Goal: Transaction & Acquisition: Purchase product/service

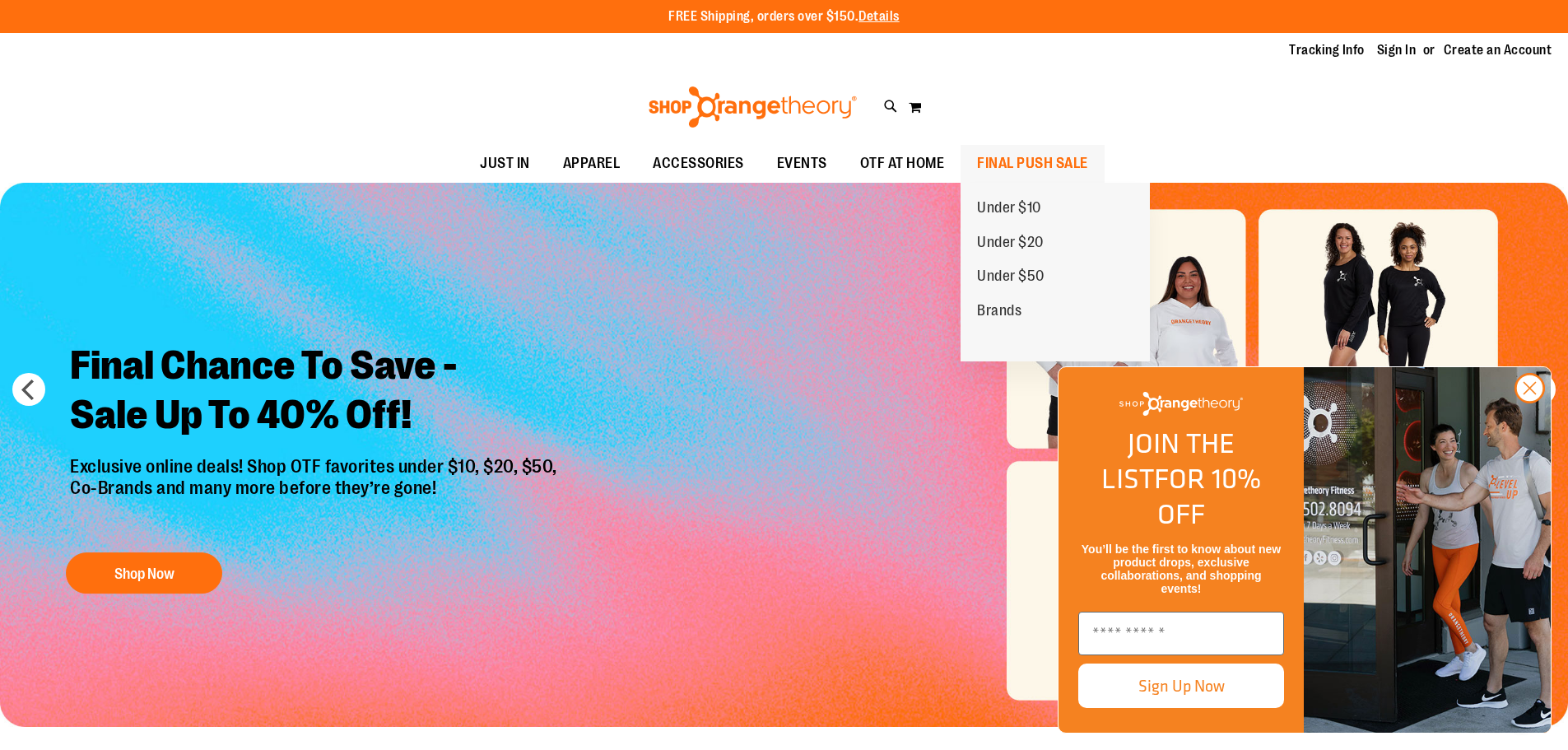
click at [1009, 161] on span "FINAL PUSH SALE" at bounding box center [1032, 164] width 111 height 37
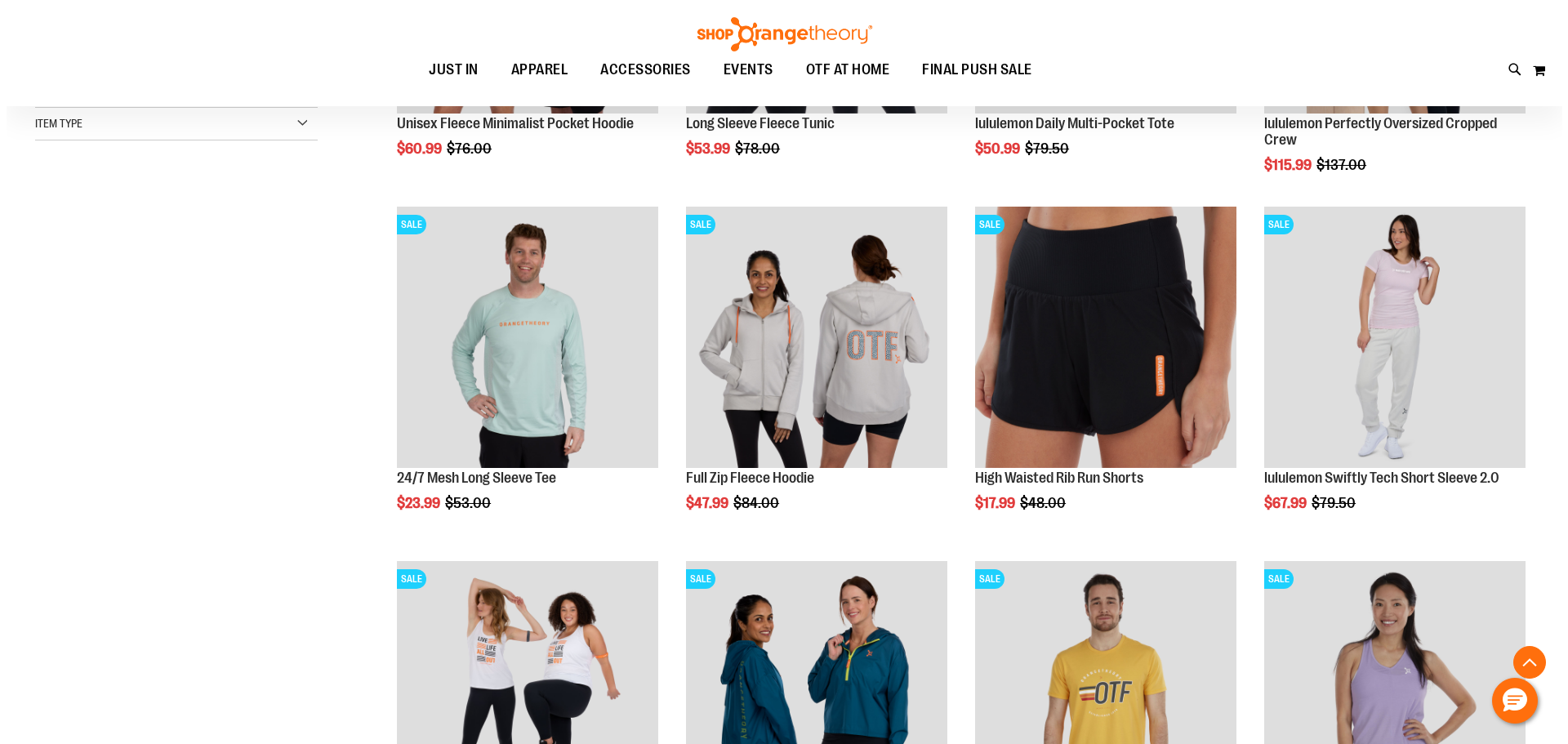
scroll to position [490, 0]
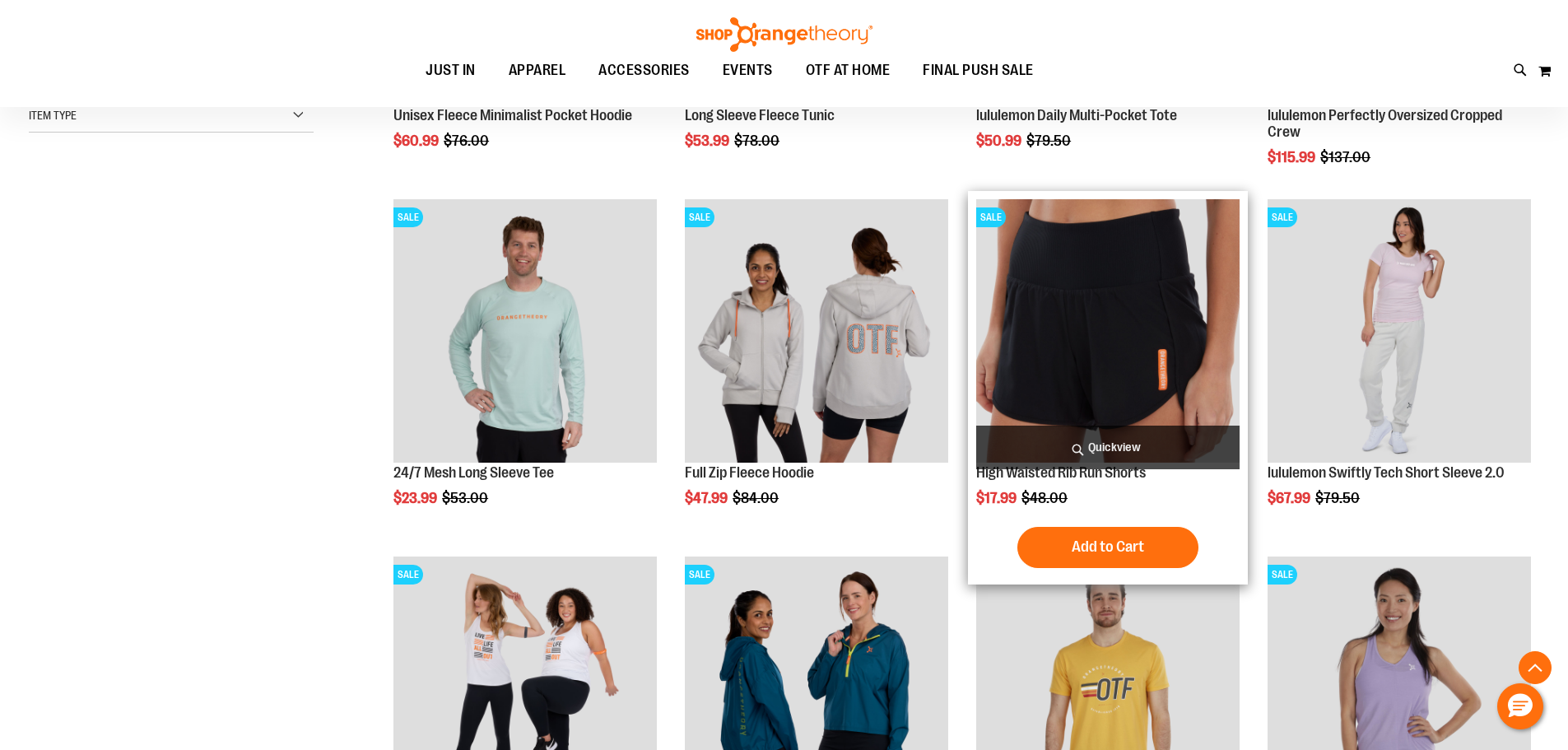
click at [1110, 442] on span "Quickview" at bounding box center [1108, 447] width 263 height 43
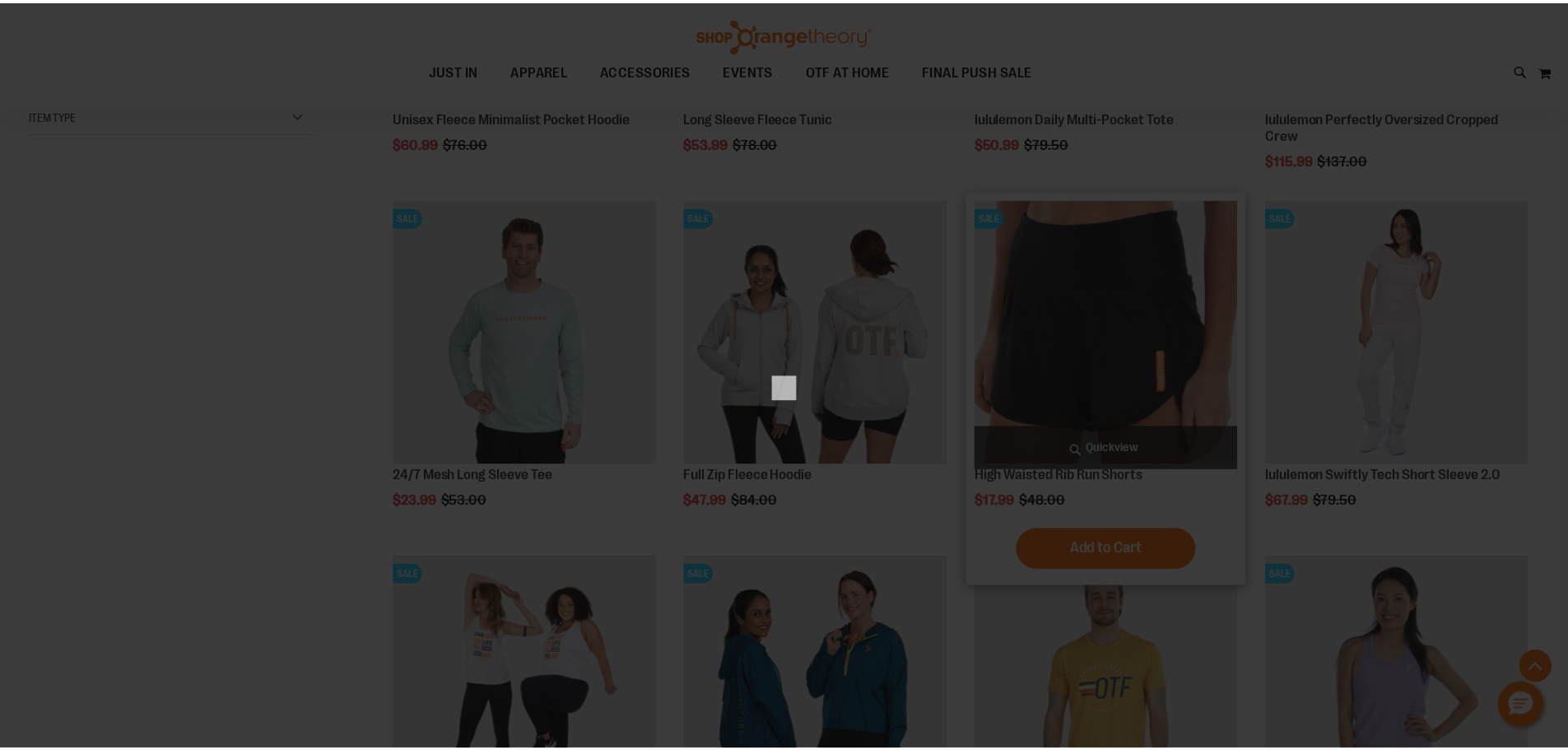
scroll to position [0, 0]
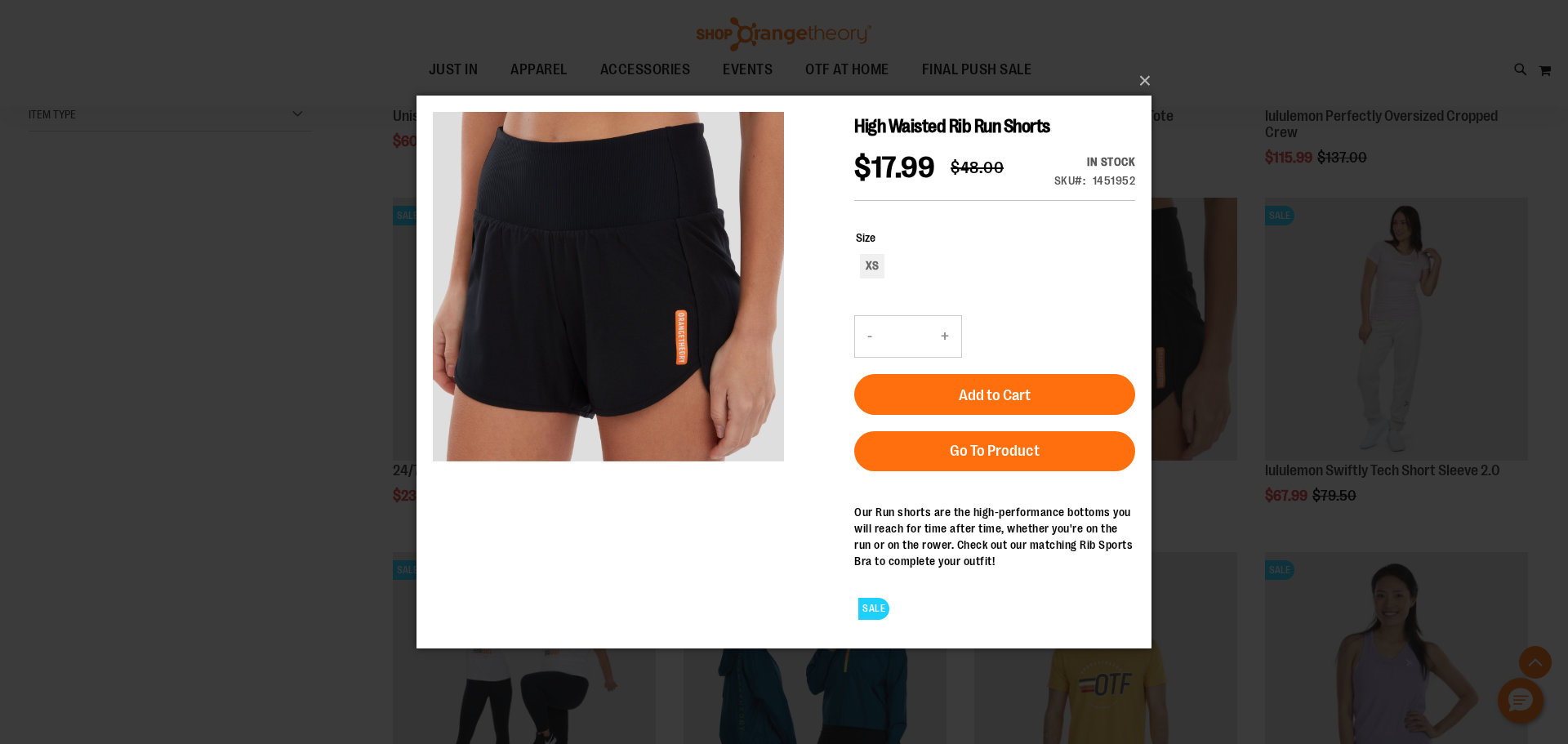
click at [264, 485] on div "×" at bounding box center [784, 372] width 1568 height 744
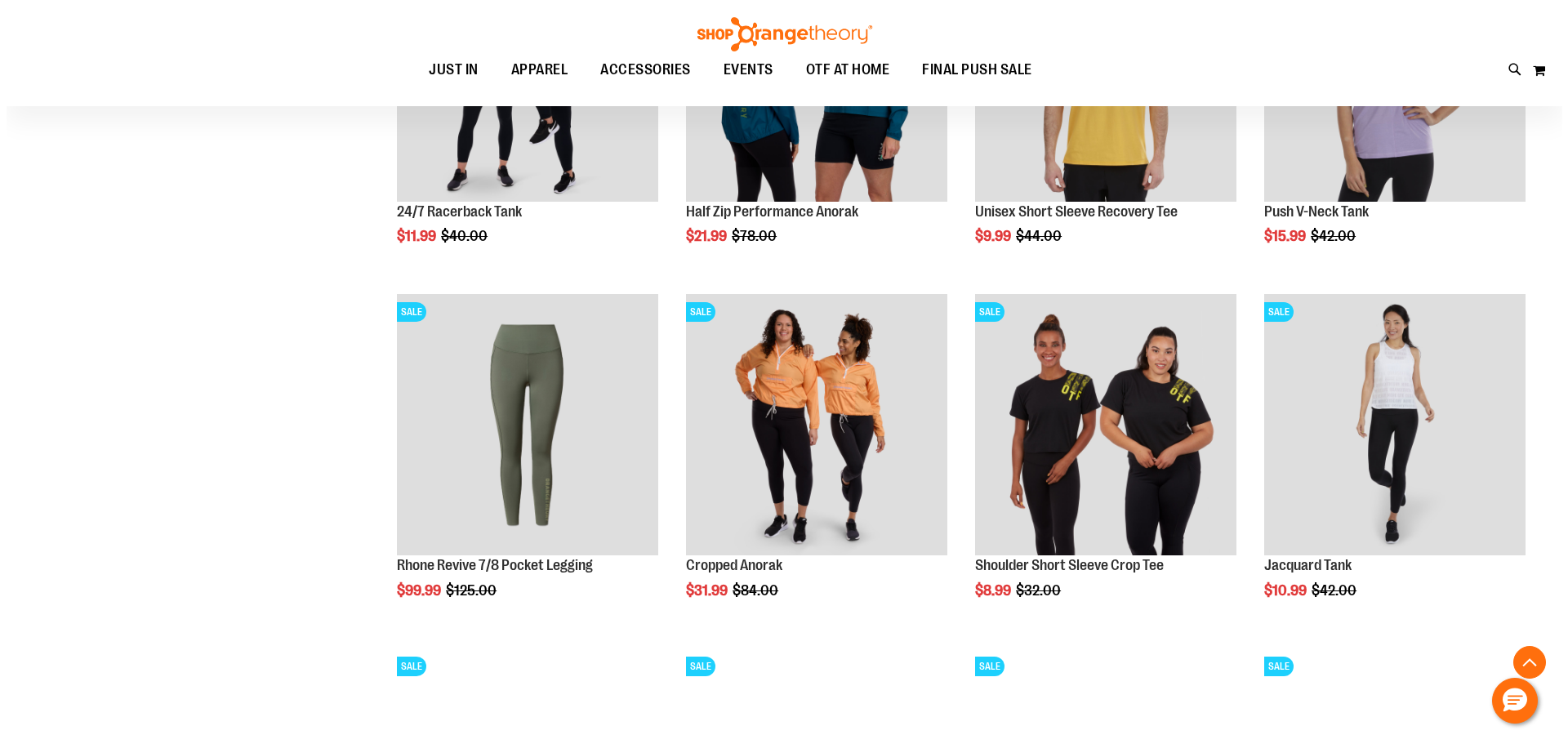
scroll to position [1143, 0]
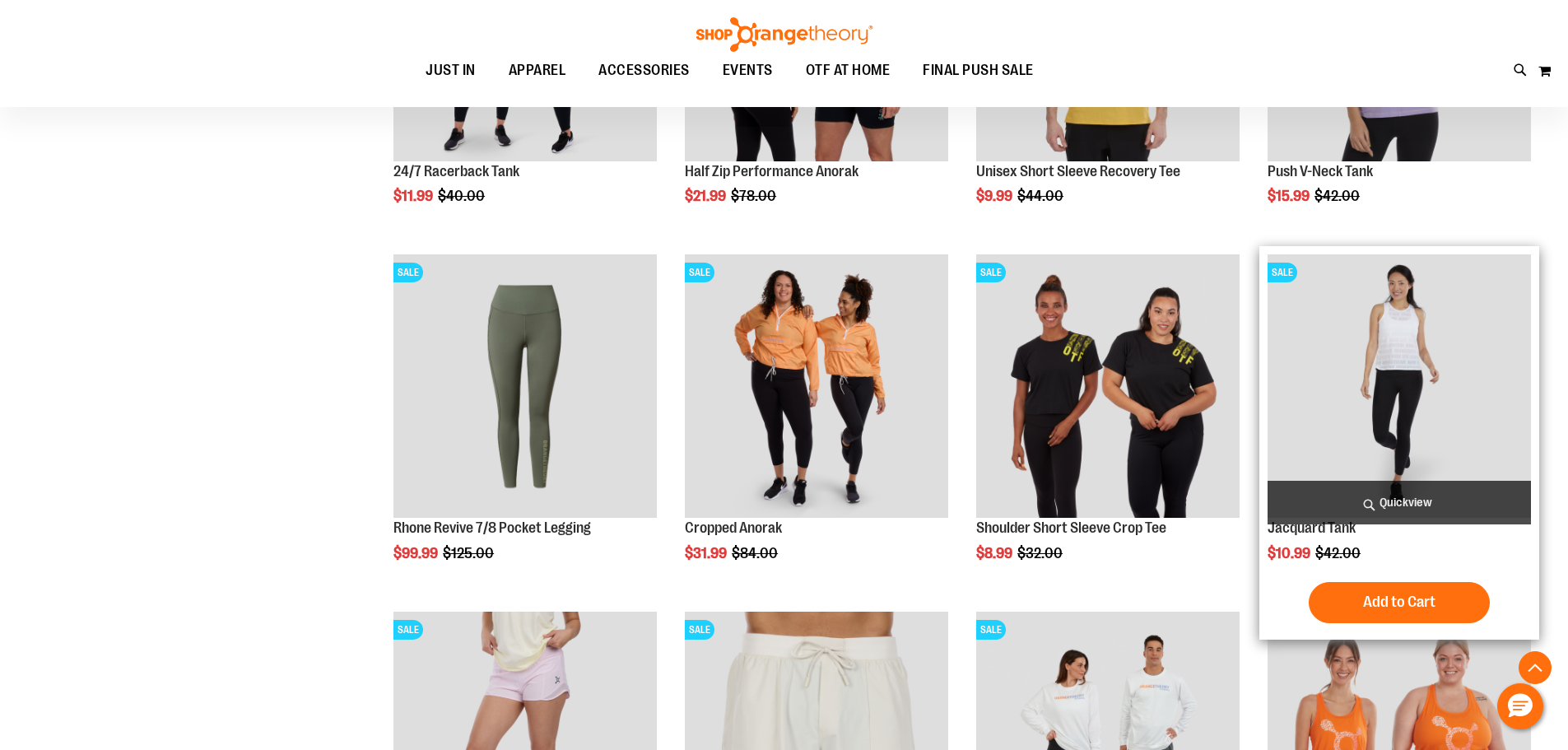
click at [1402, 494] on span "Quickview" at bounding box center [1399, 502] width 263 height 43
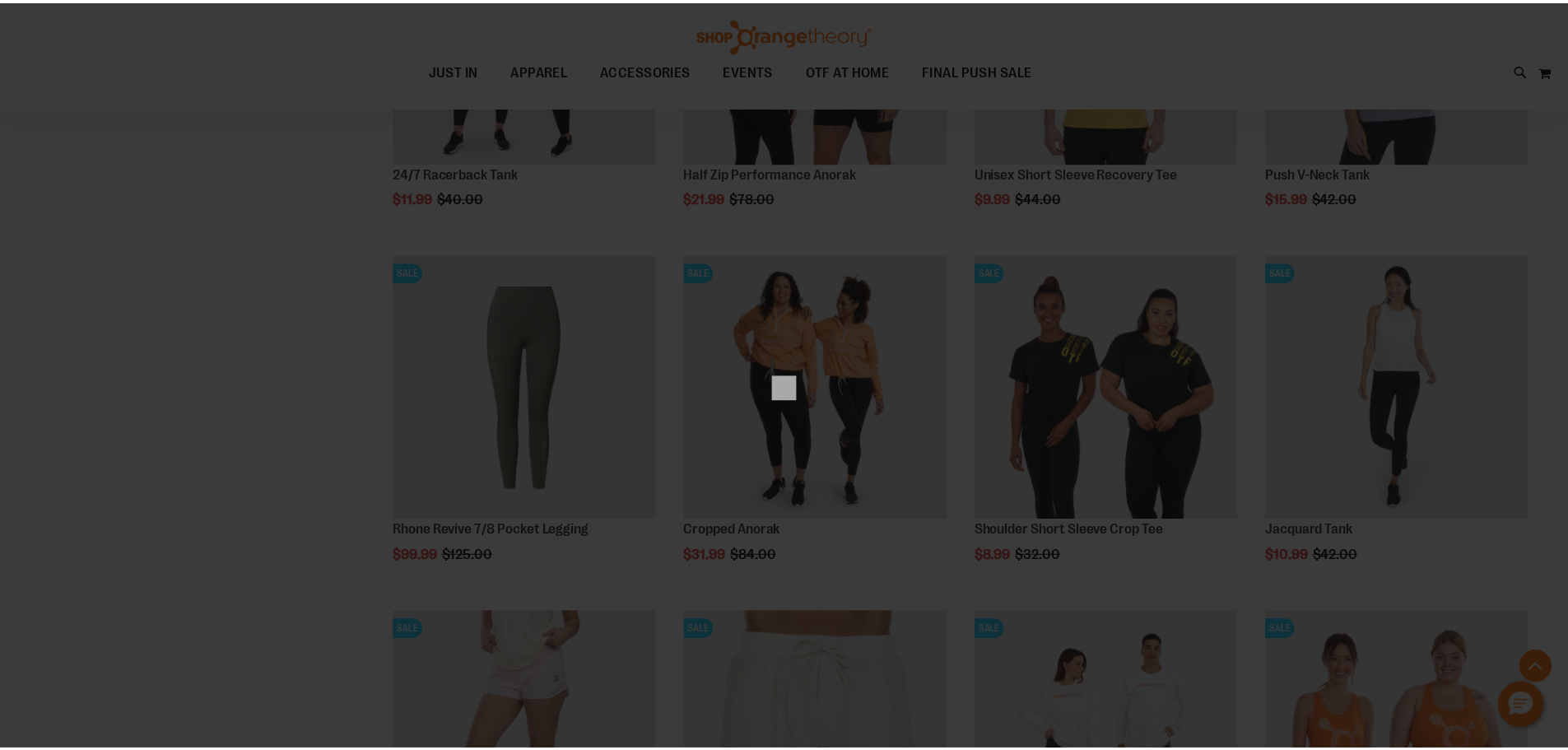
scroll to position [0, 0]
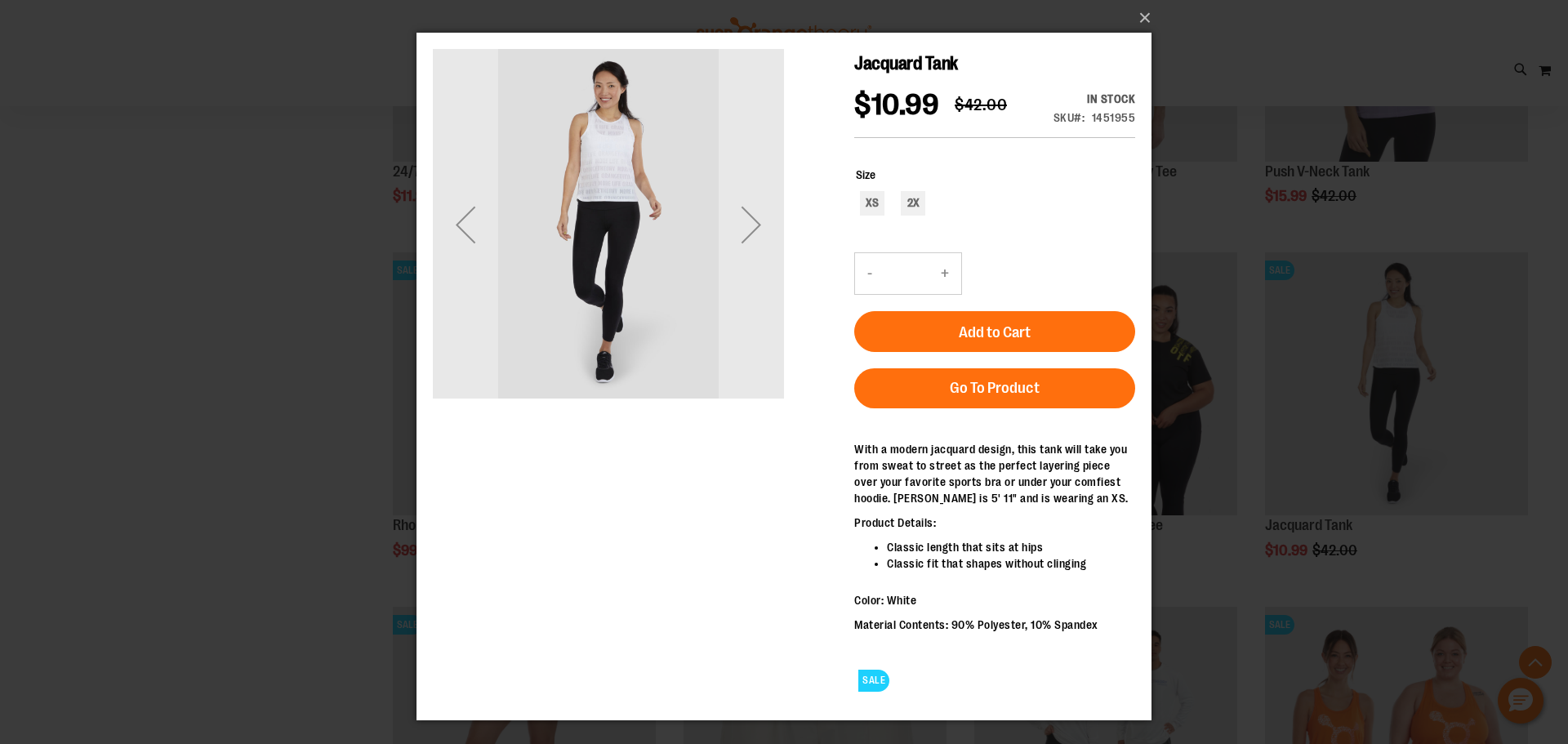
click at [317, 462] on div "×" at bounding box center [784, 372] width 1568 height 744
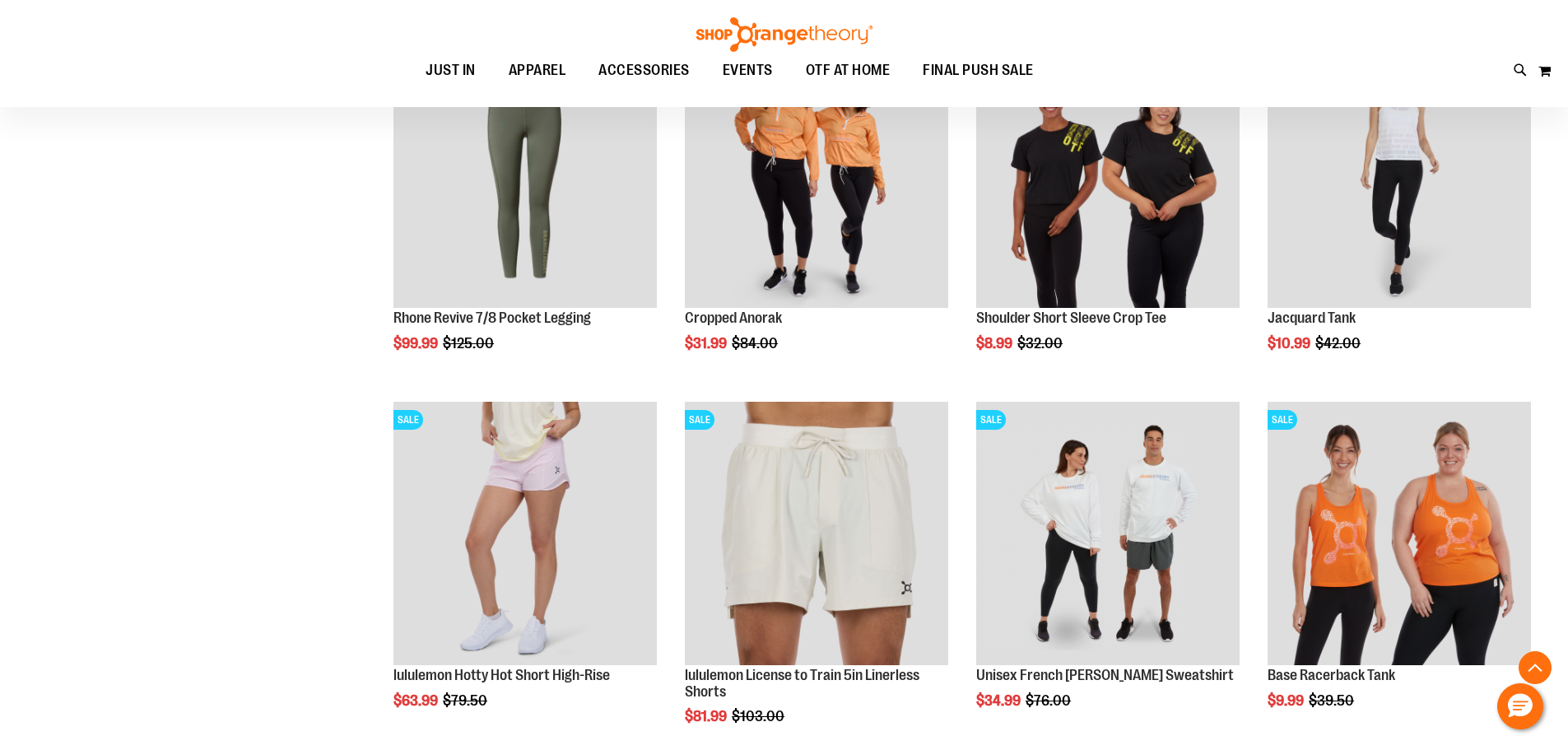
scroll to position [1646, 0]
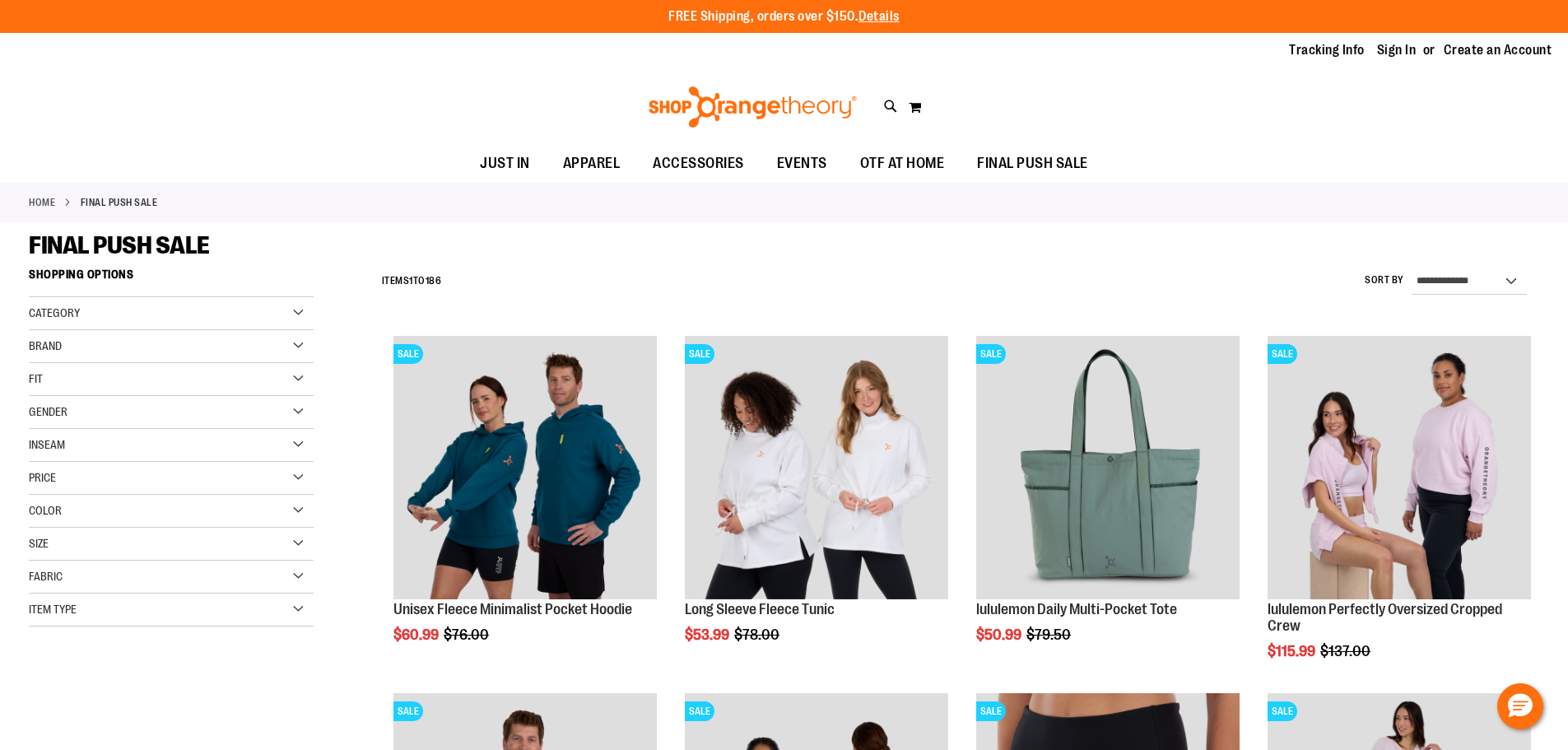
click at [296, 409] on div "Gender" at bounding box center [171, 412] width 284 height 33
click at [49, 460] on link "Women 102 items" at bounding box center [161, 463] width 273 height 17
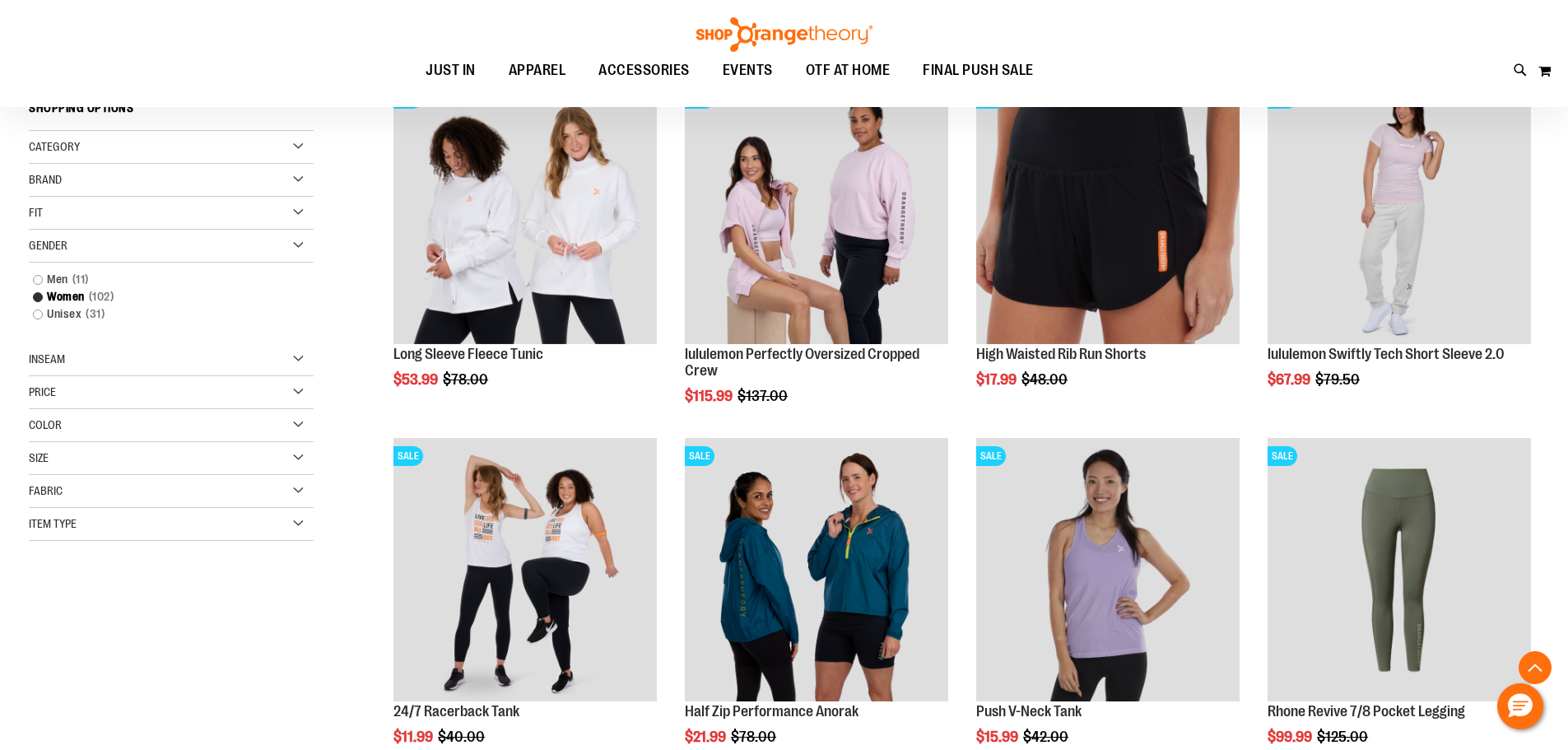
scroll to position [260, 0]
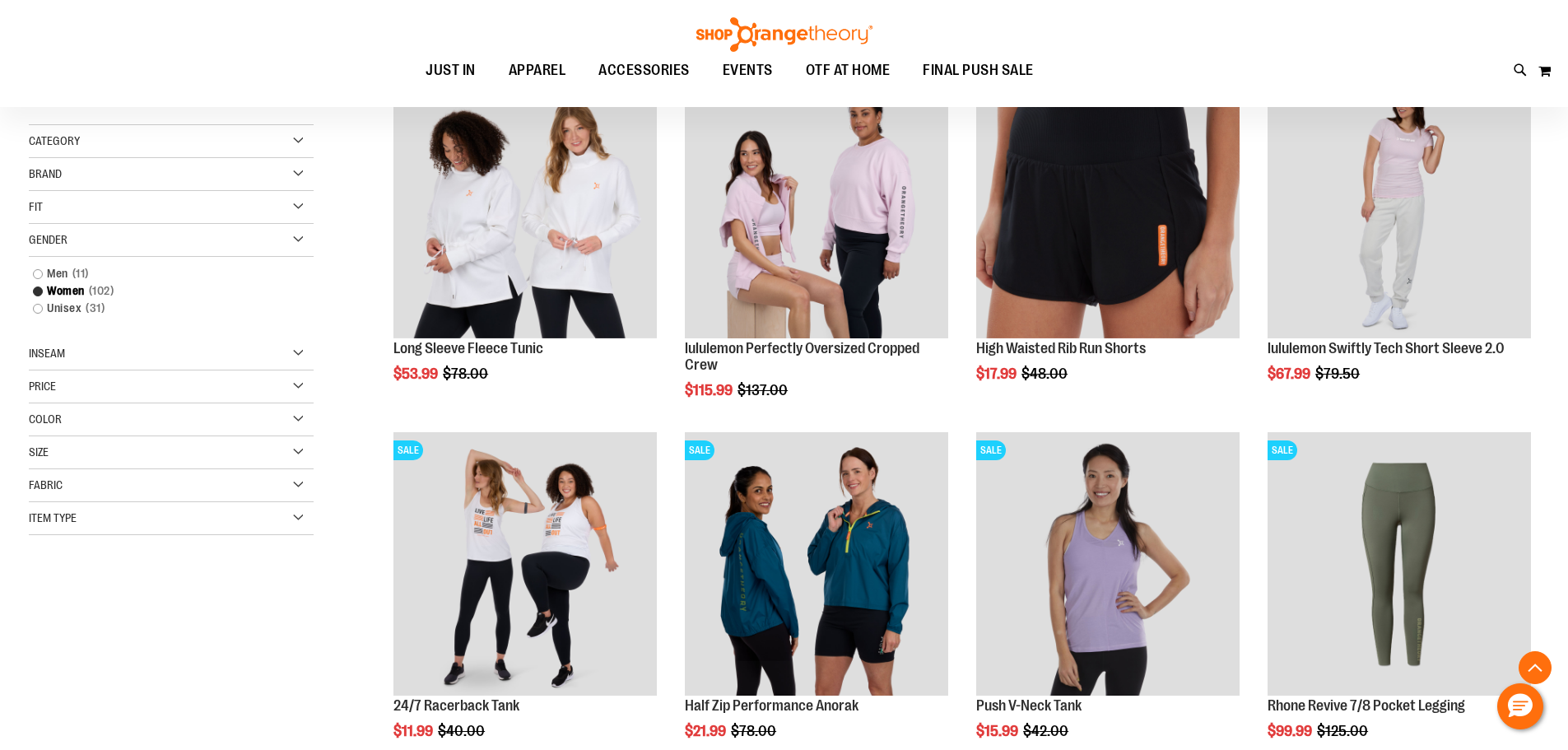
click at [301, 451] on div "Size" at bounding box center [171, 453] width 284 height 33
click at [104, 493] on div "M" at bounding box center [103, 493] width 25 height 25
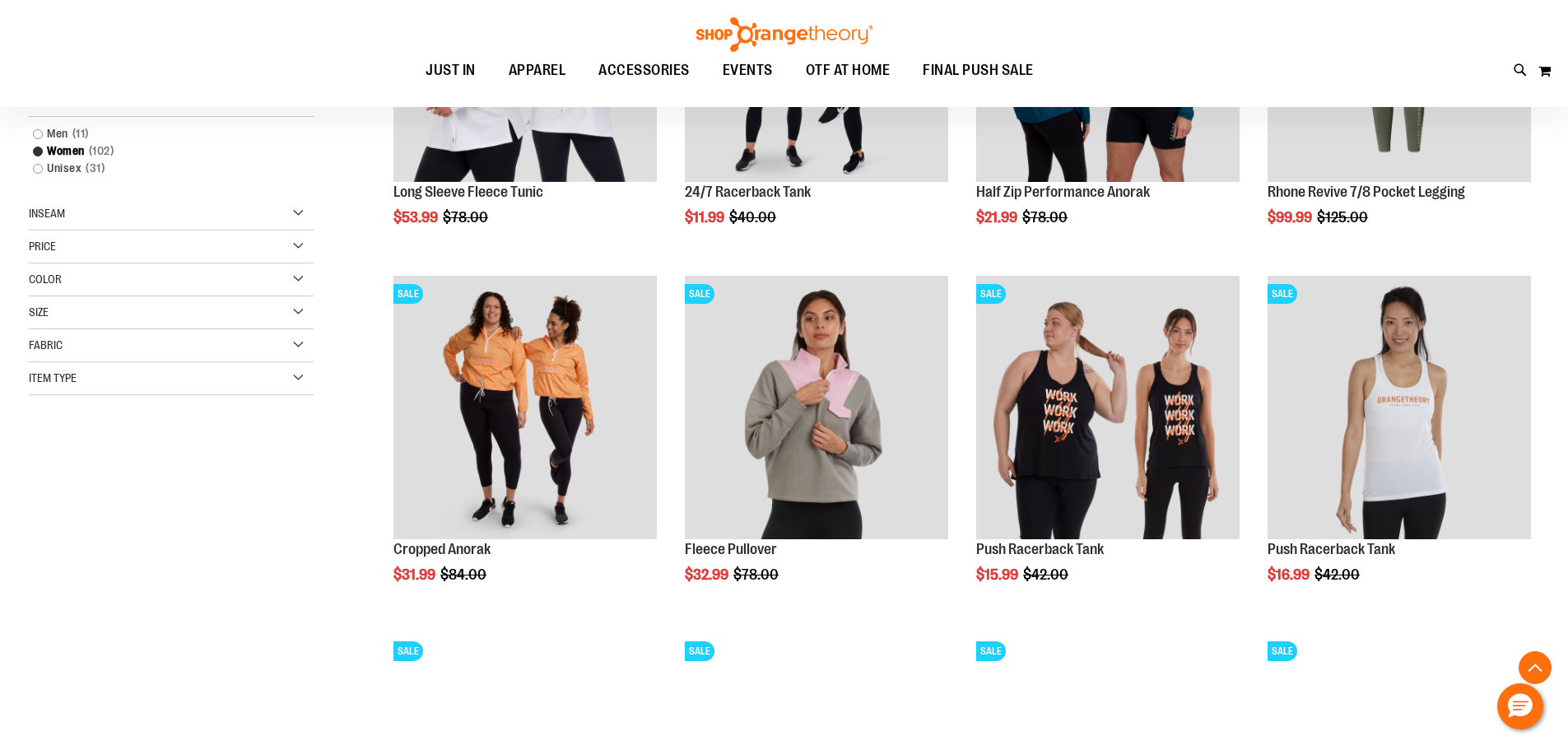
scroll to position [482, 0]
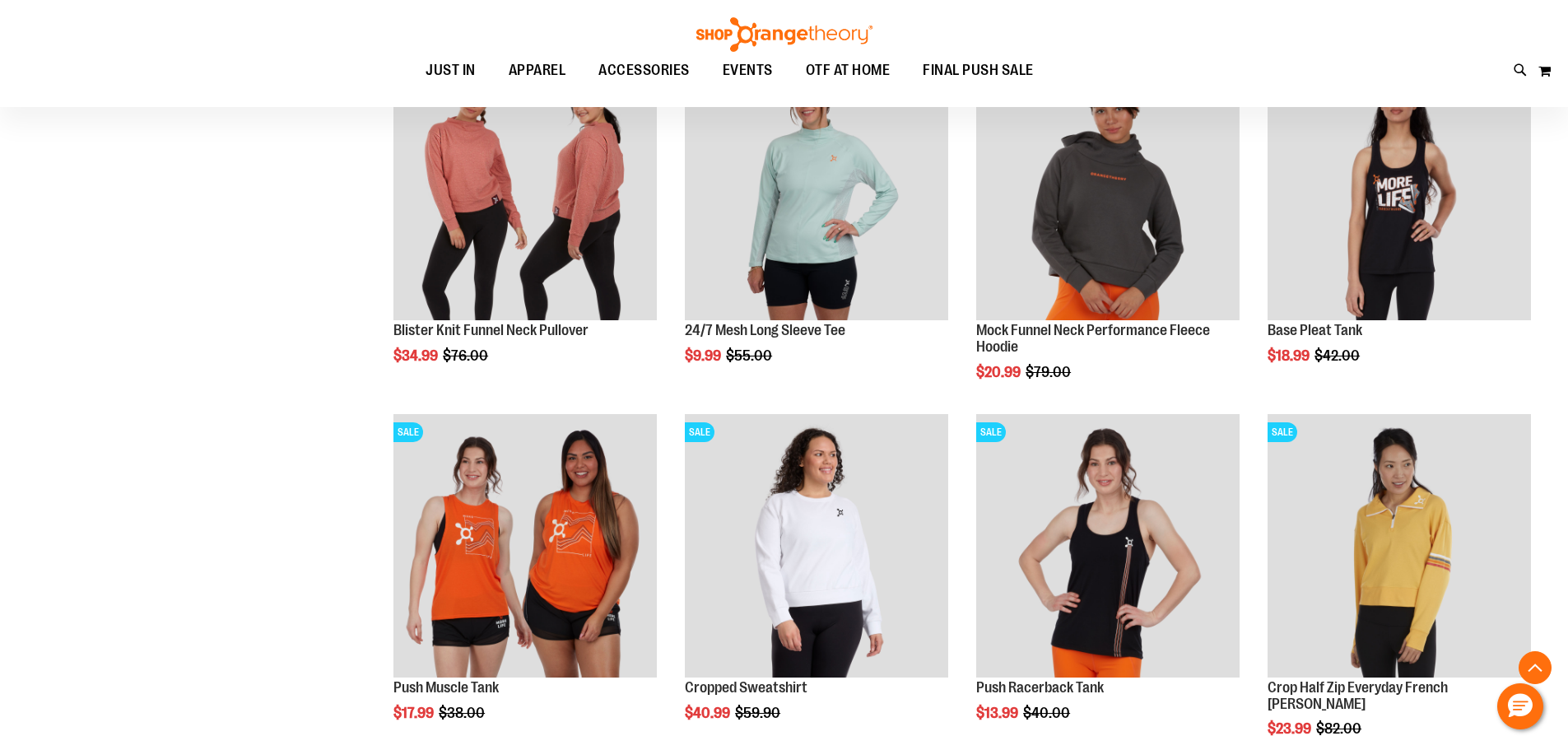
scroll to position [1389, 0]
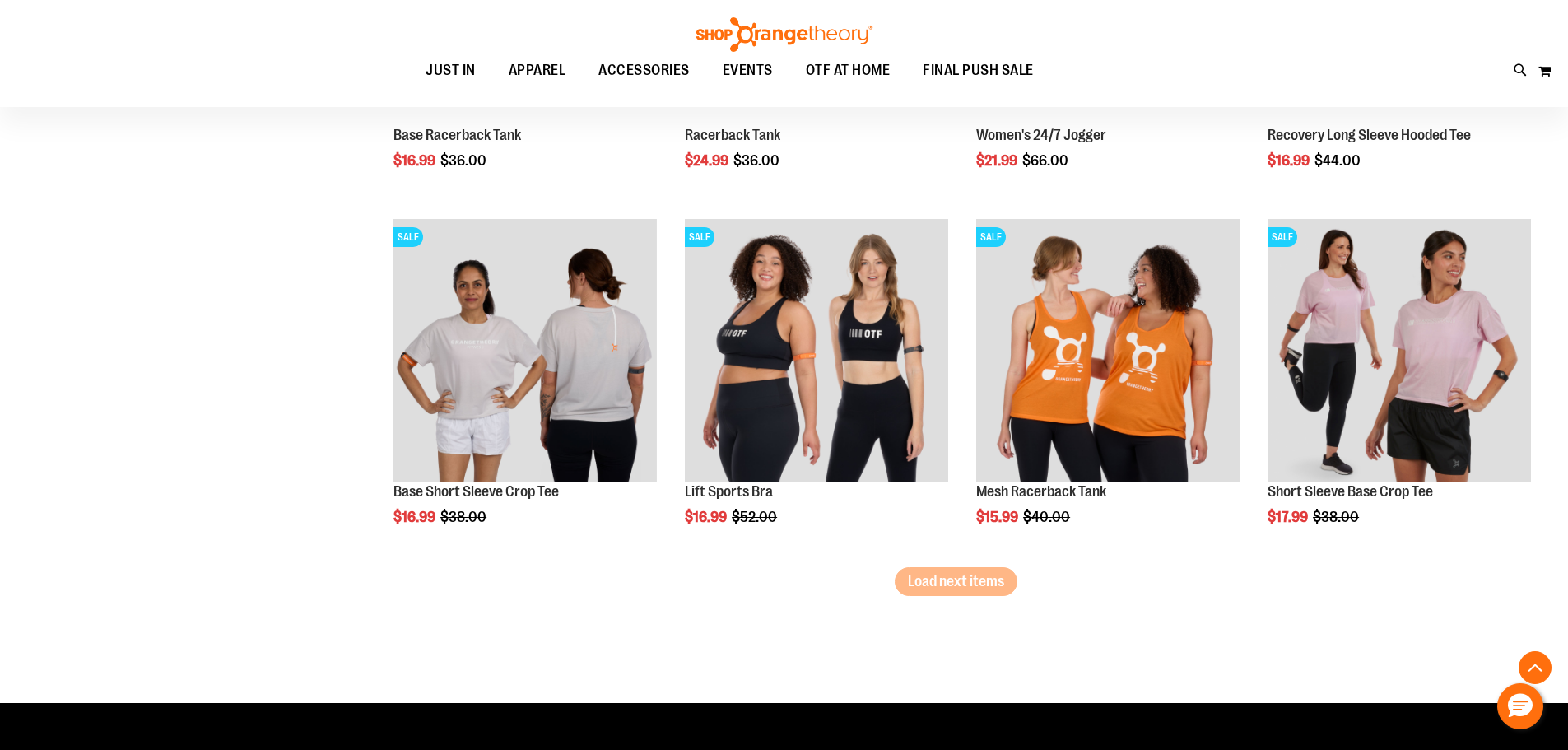
scroll to position [2975, 0]
click at [930, 578] on span "Load next items" at bounding box center [955, 580] width 96 height 16
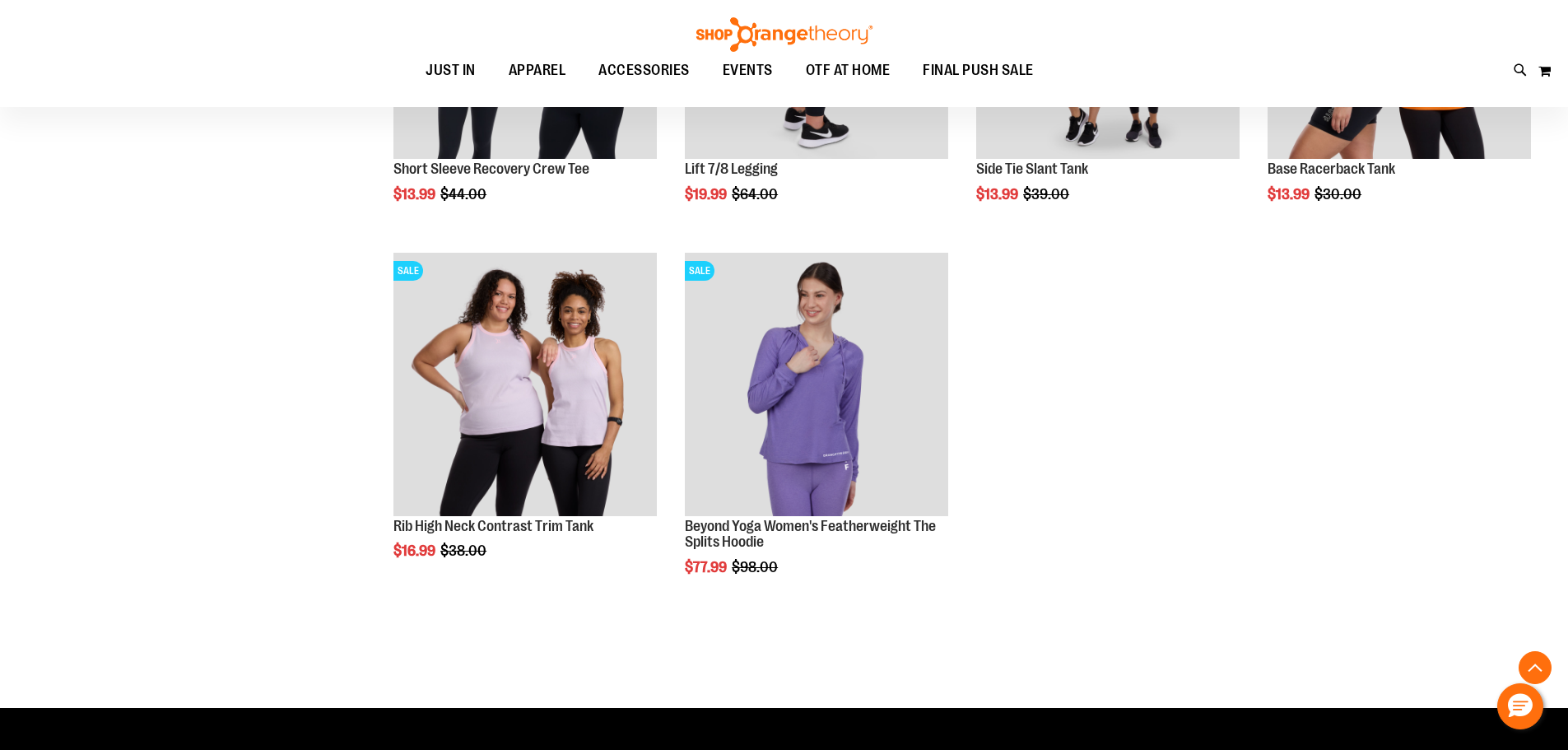
scroll to position [3386, 0]
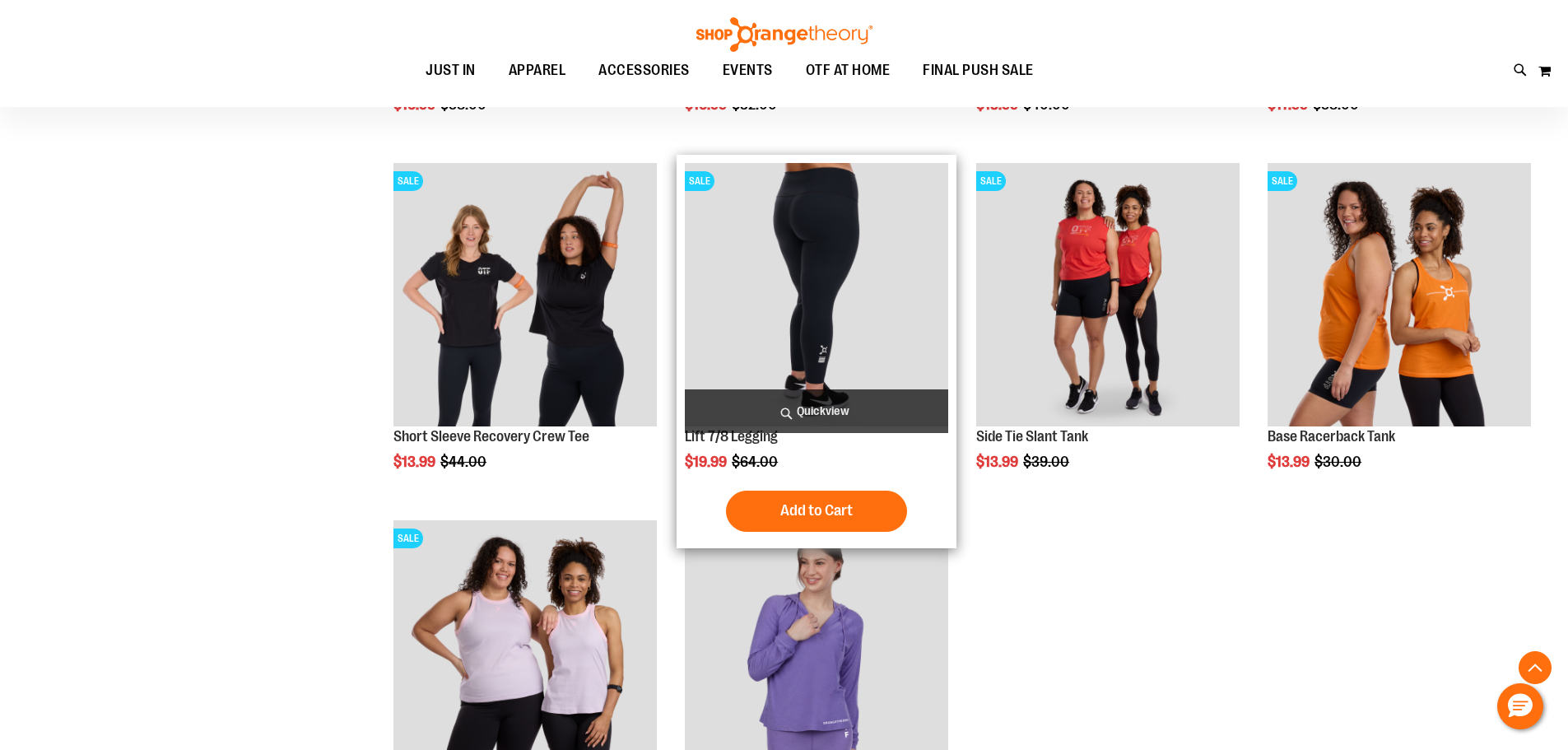
click at [801, 215] on img "product" at bounding box center [817, 295] width 263 height 263
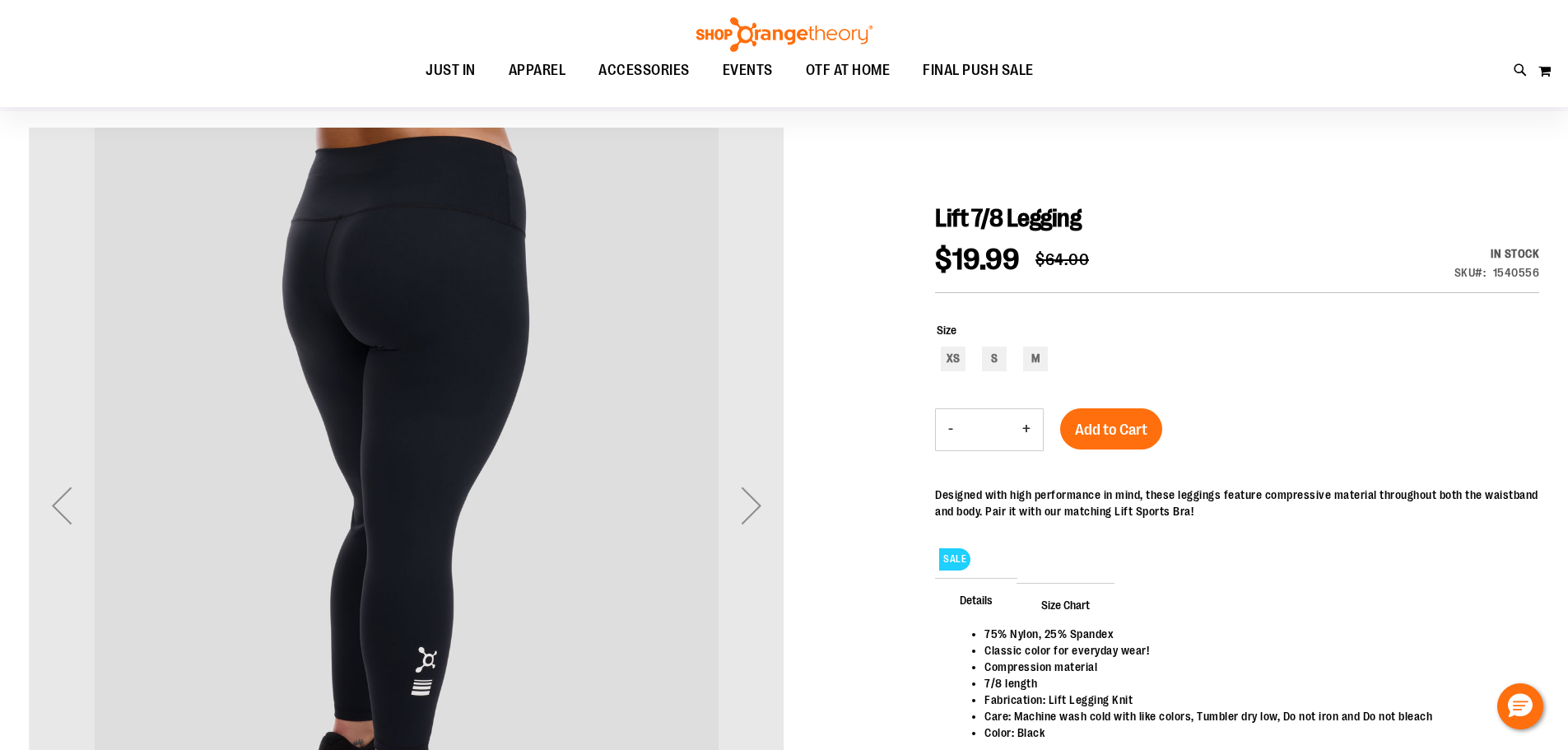
scroll to position [82, 0]
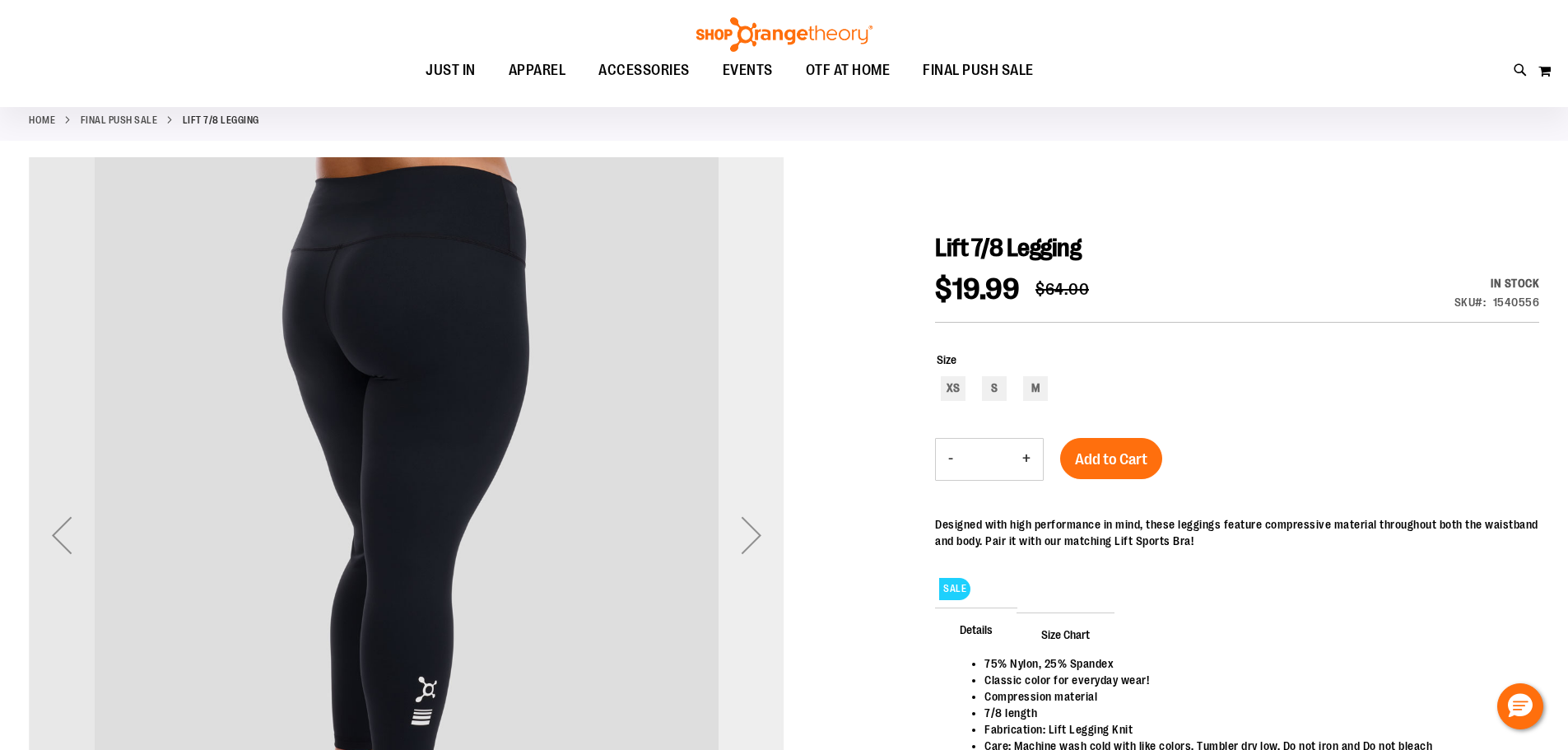
click at [735, 516] on div "Next" at bounding box center [751, 535] width 66 height 66
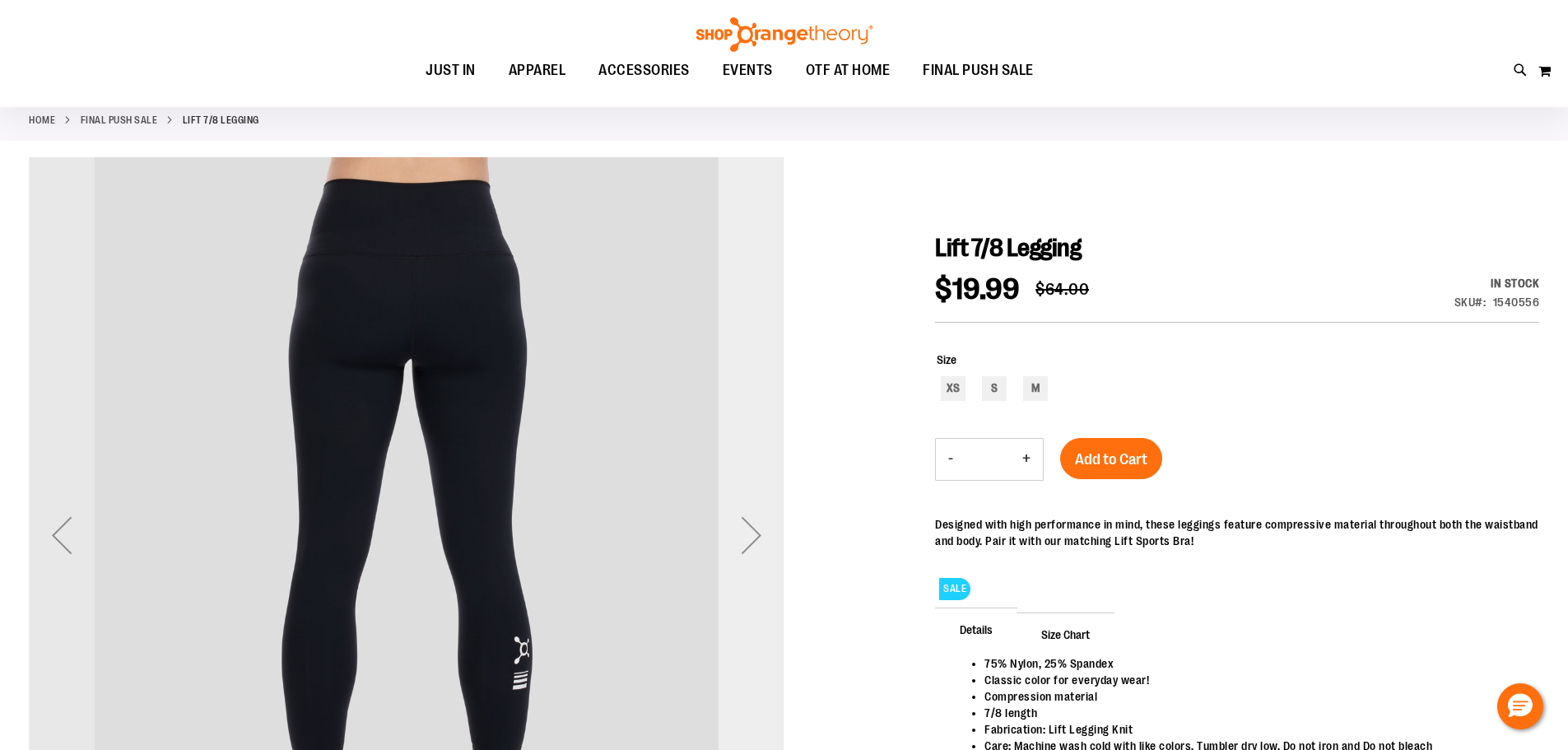
click at [735, 511] on div "Next" at bounding box center [751, 535] width 66 height 66
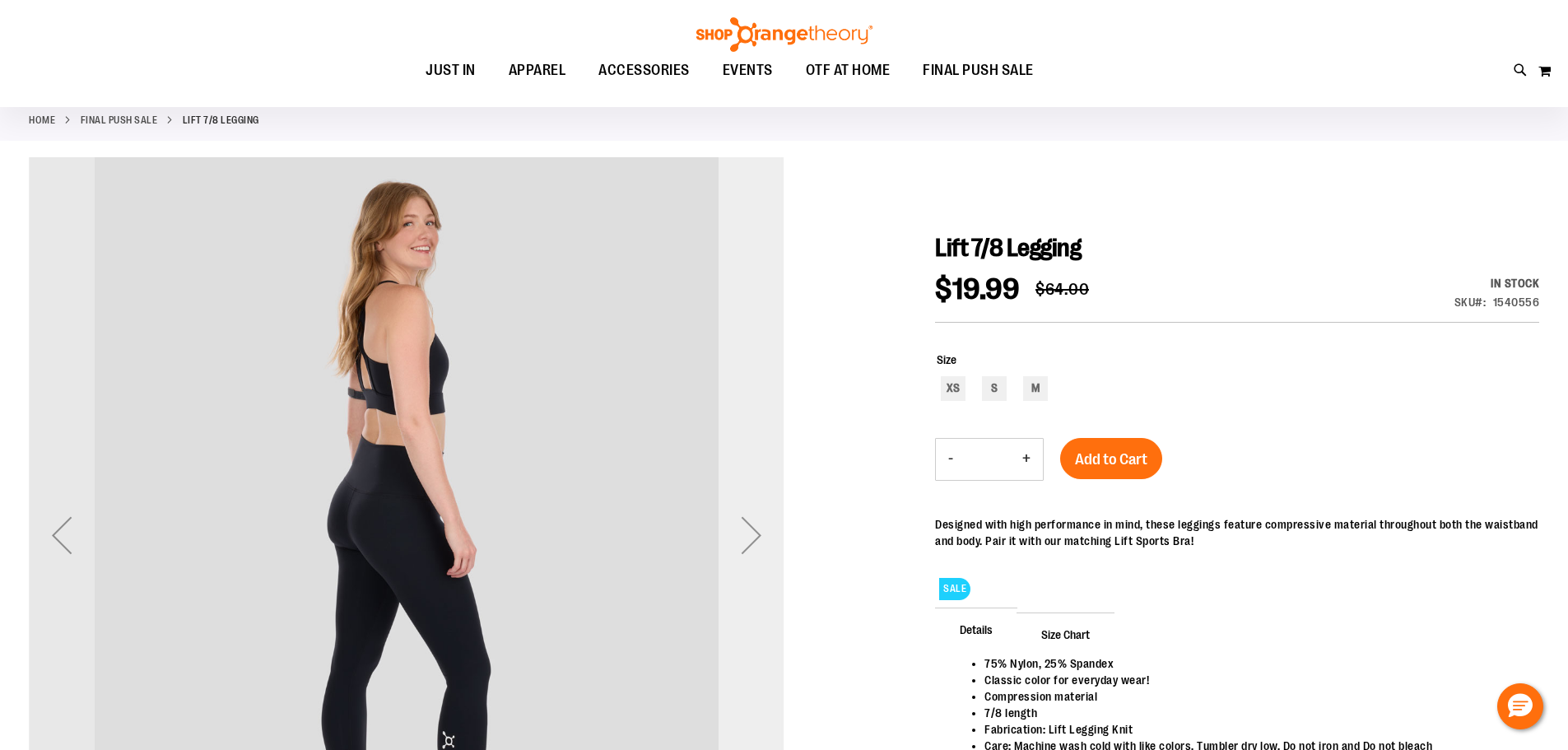
click at [735, 507] on div "Next" at bounding box center [751, 535] width 66 height 66
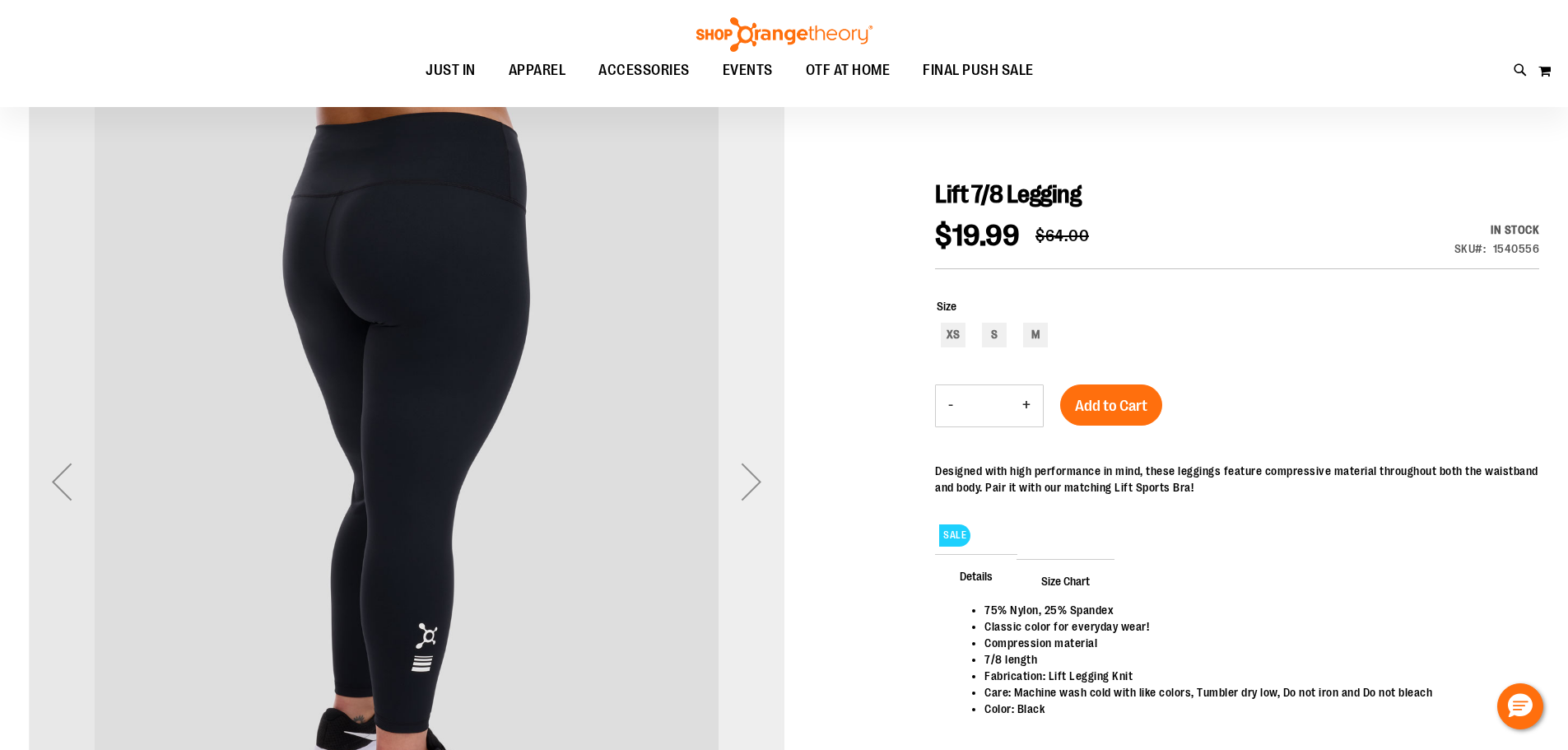
scroll to position [164, 0]
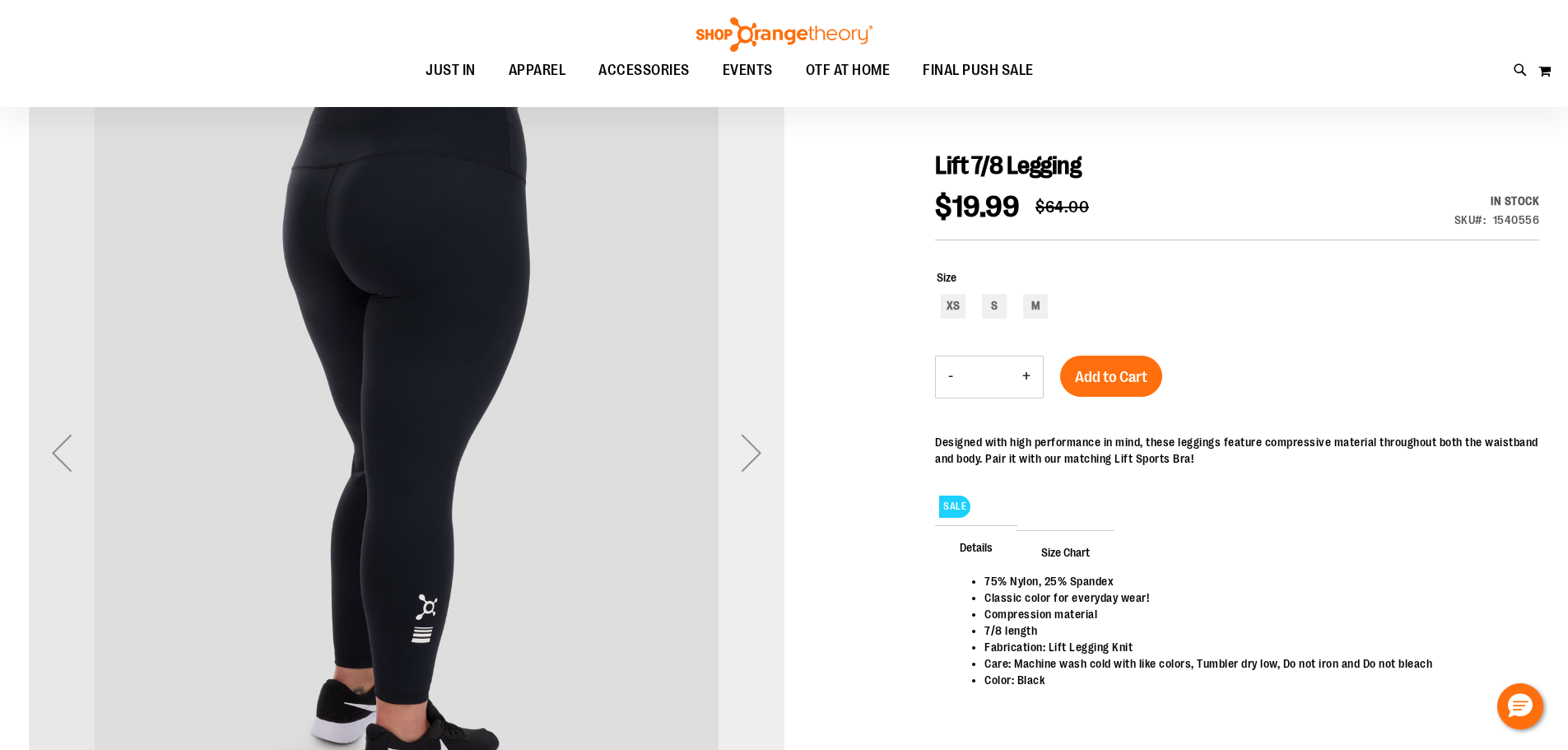
click at [740, 454] on div "Next" at bounding box center [751, 454] width 66 height 66
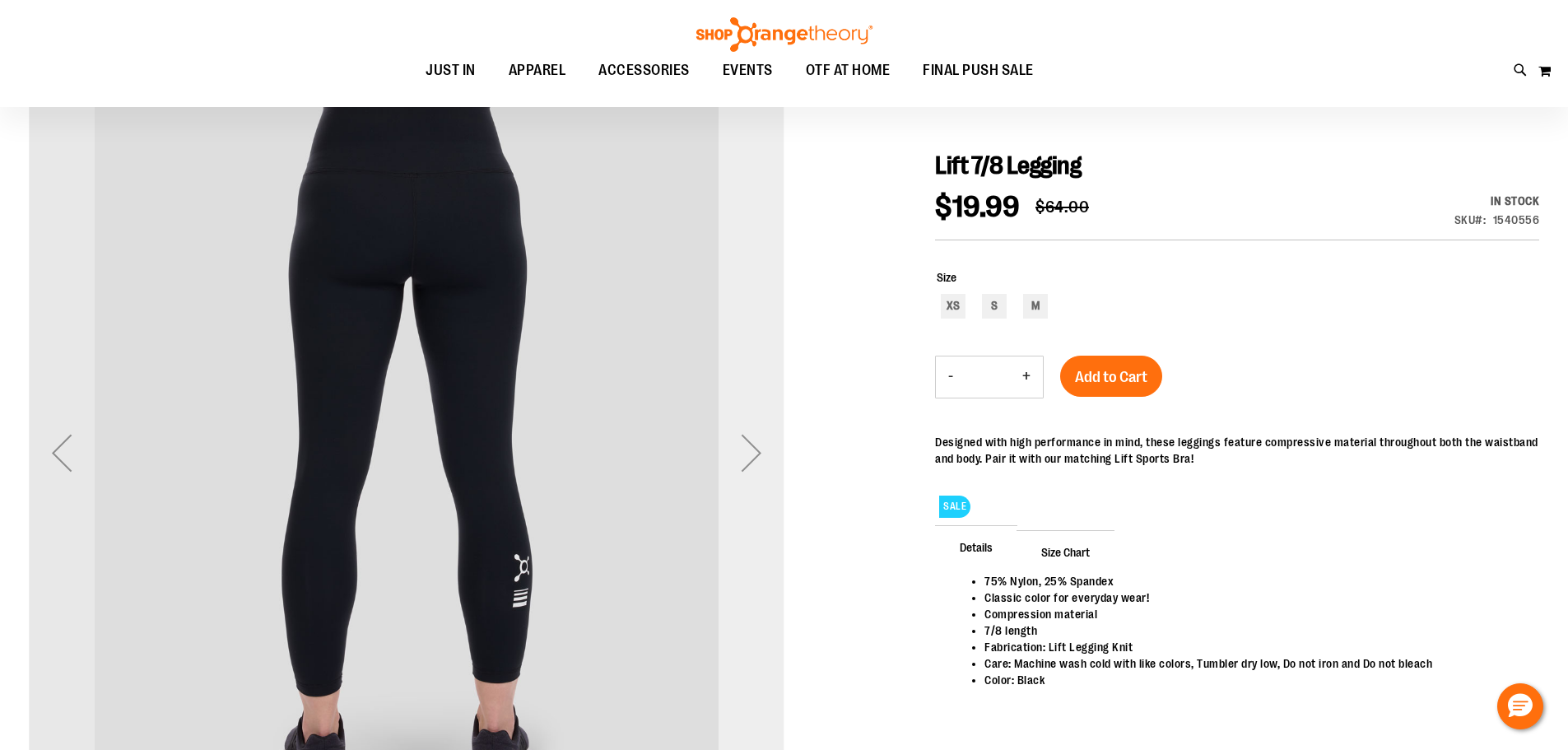
click at [740, 454] on div "Next" at bounding box center [751, 454] width 66 height 66
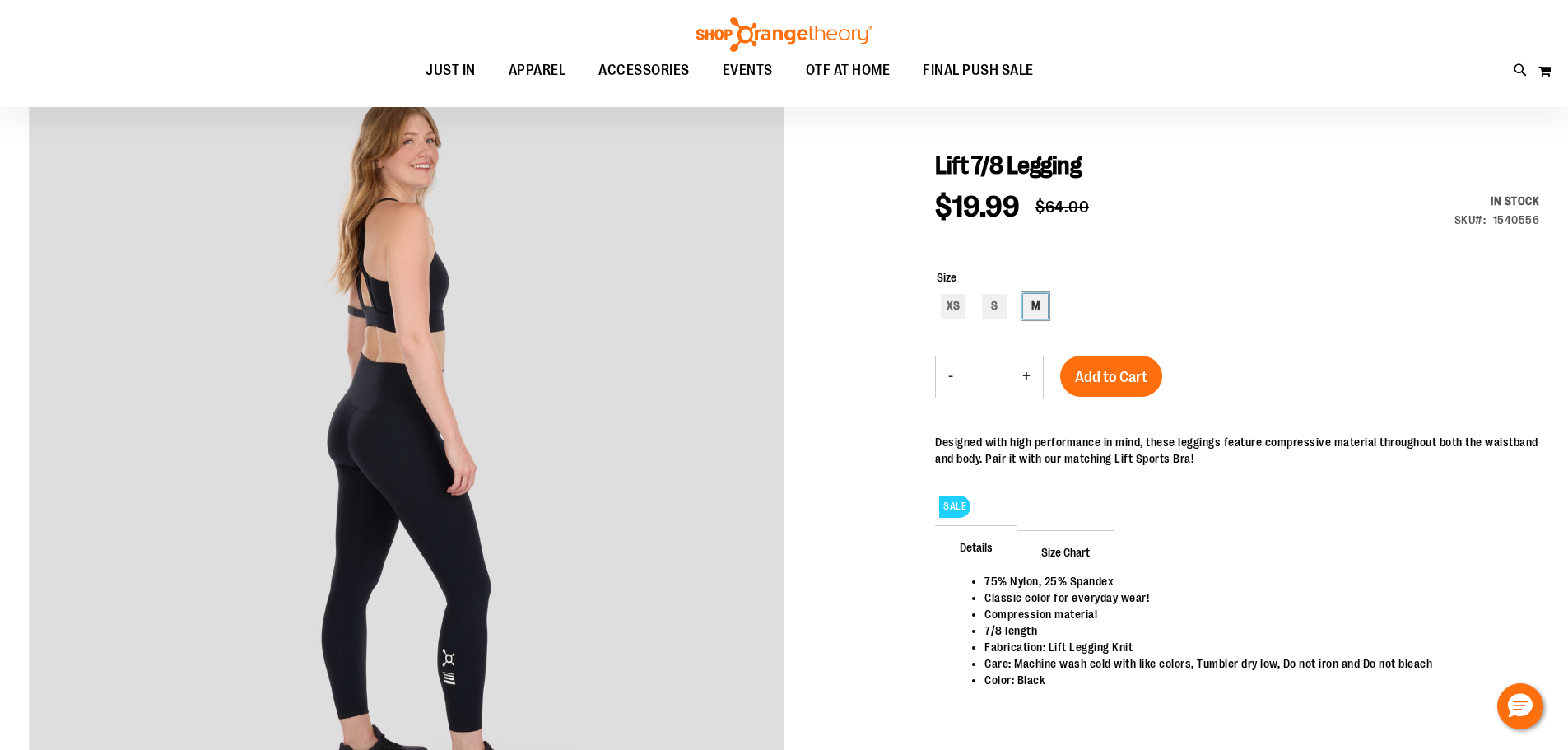
click at [1033, 307] on div "M" at bounding box center [1035, 306] width 25 height 25
type input "***"
click at [1132, 381] on span "Add to Cart" at bounding box center [1110, 376] width 72 height 18
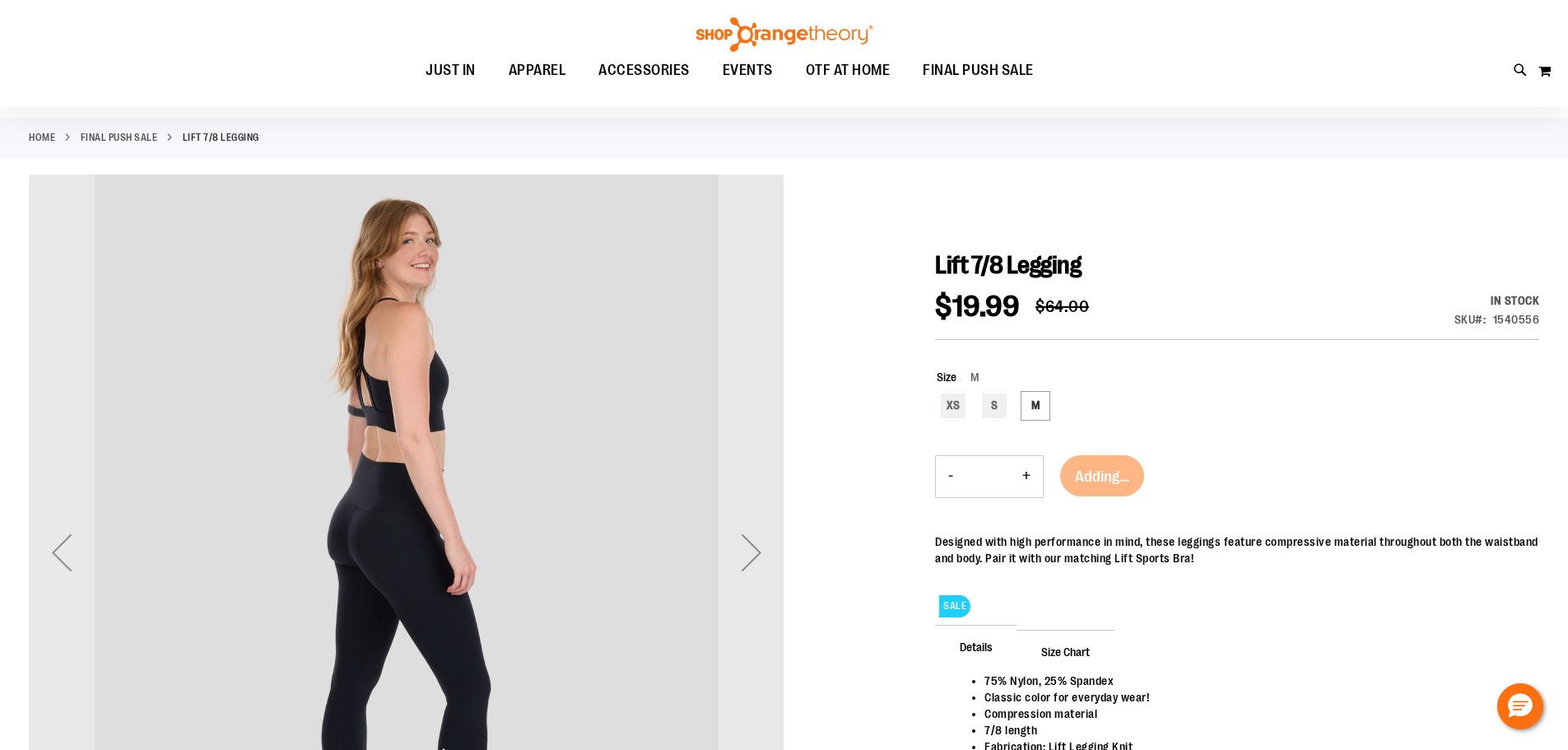
scroll to position [0, 0]
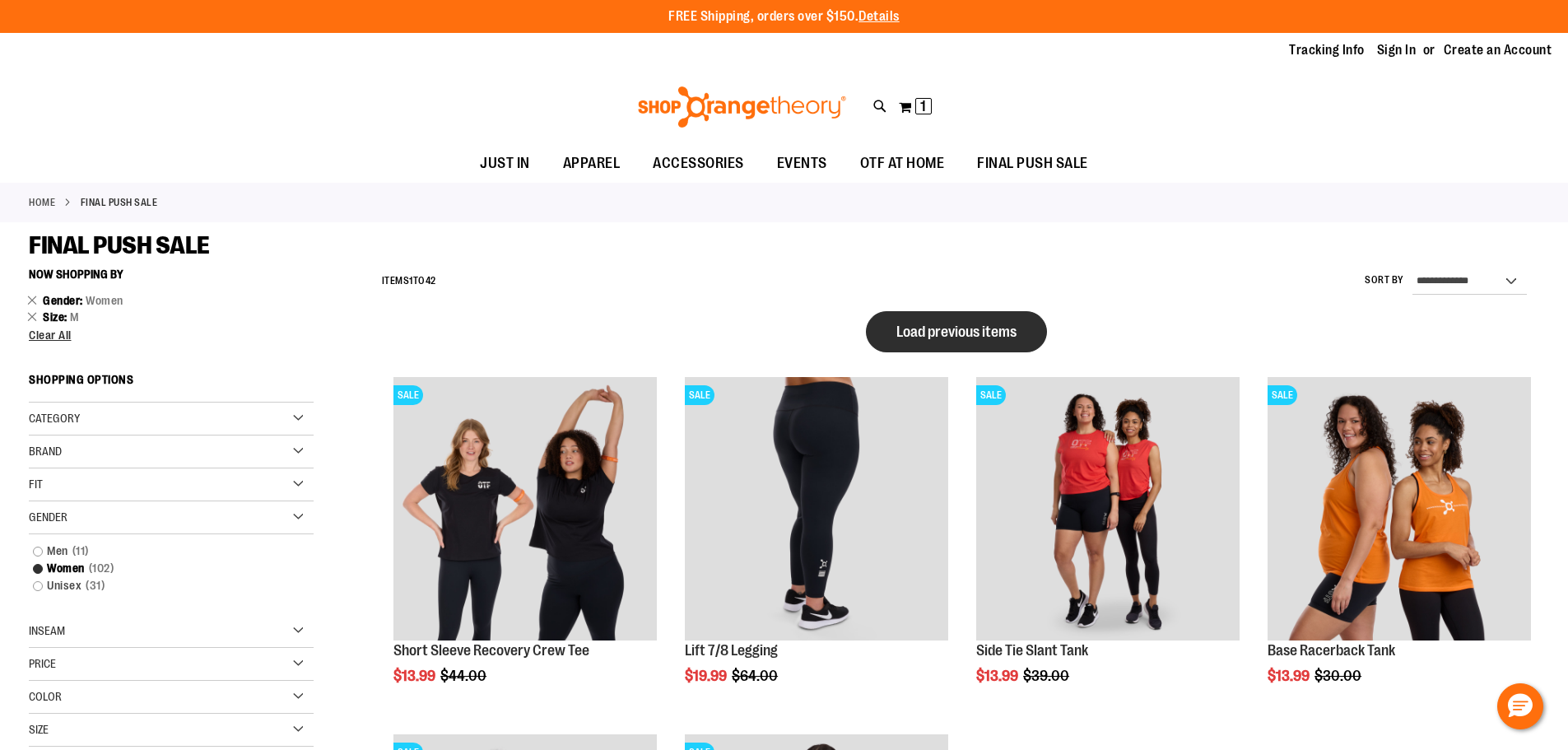
click at [901, 330] on span "Load previous items" at bounding box center [957, 331] width 121 height 16
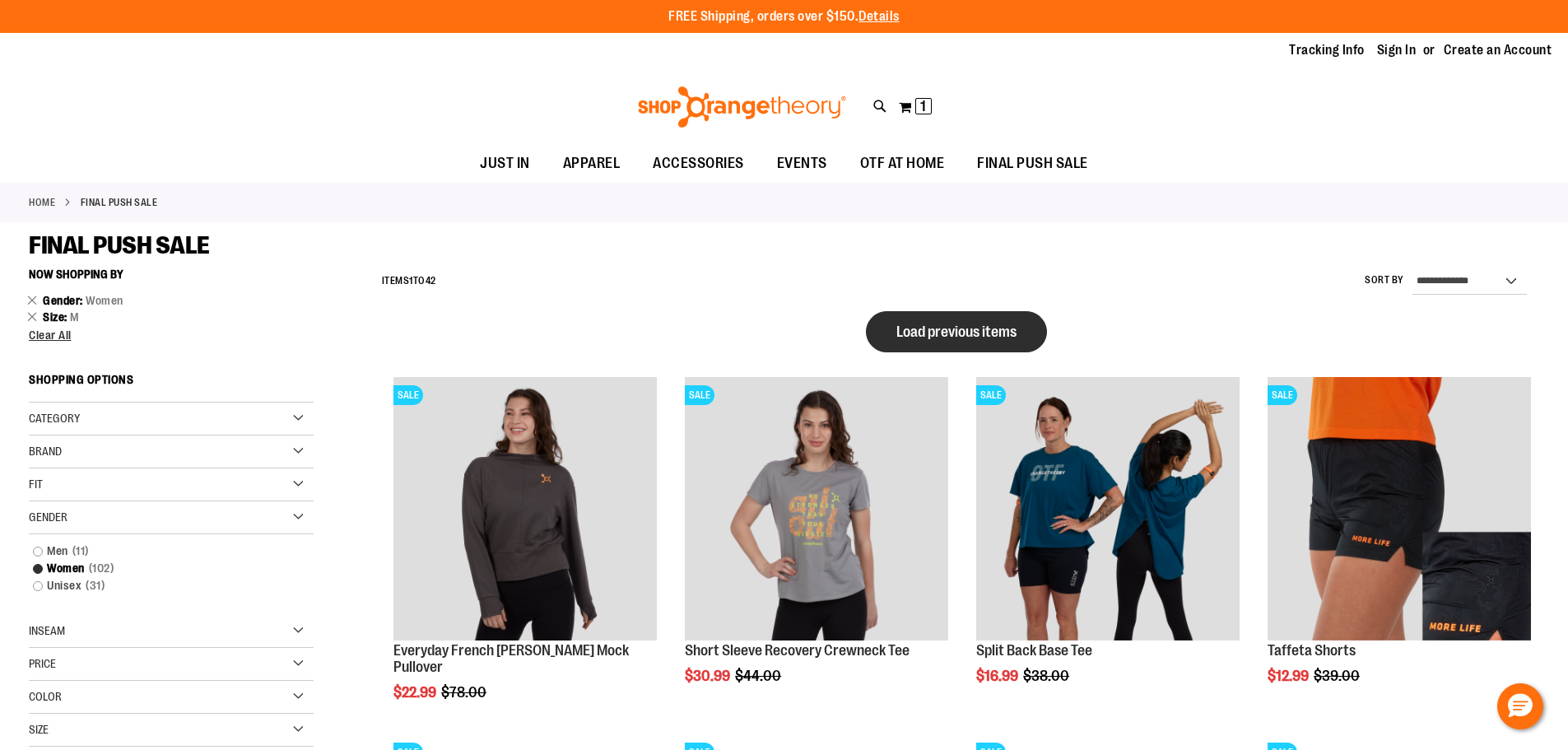
click at [921, 337] on span "Load previous items" at bounding box center [957, 331] width 121 height 16
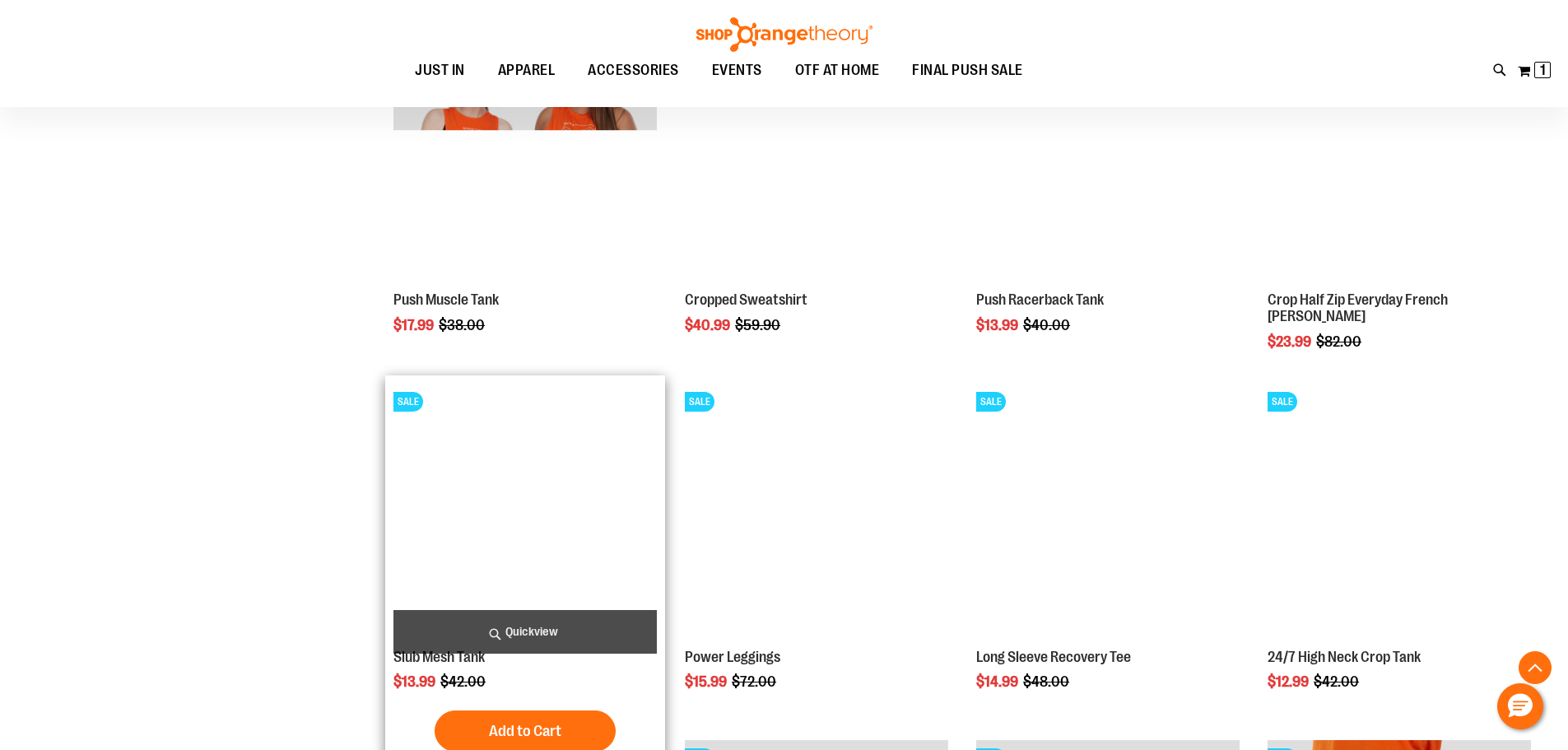
scroll to position [741, 0]
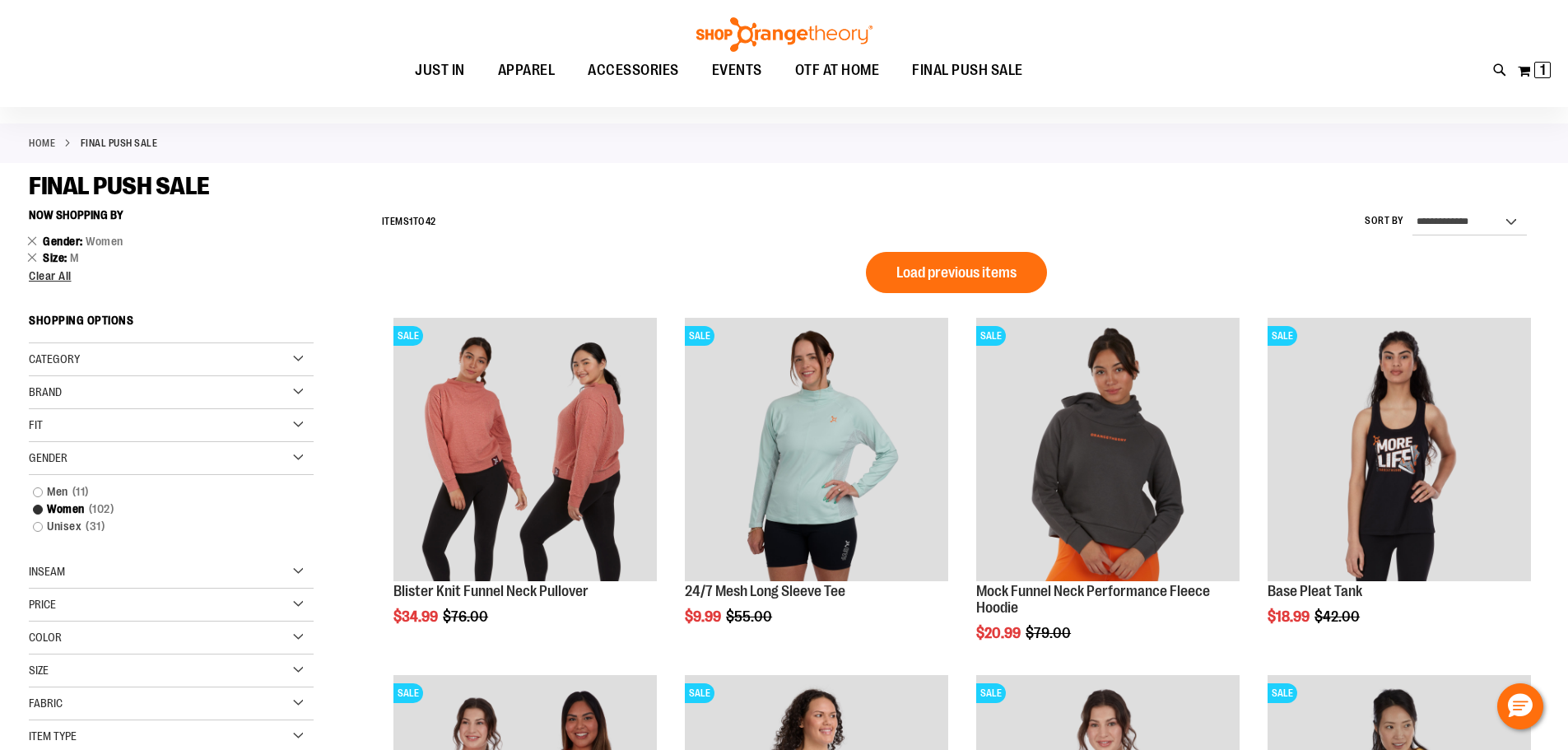
scroll to position [246, 0]
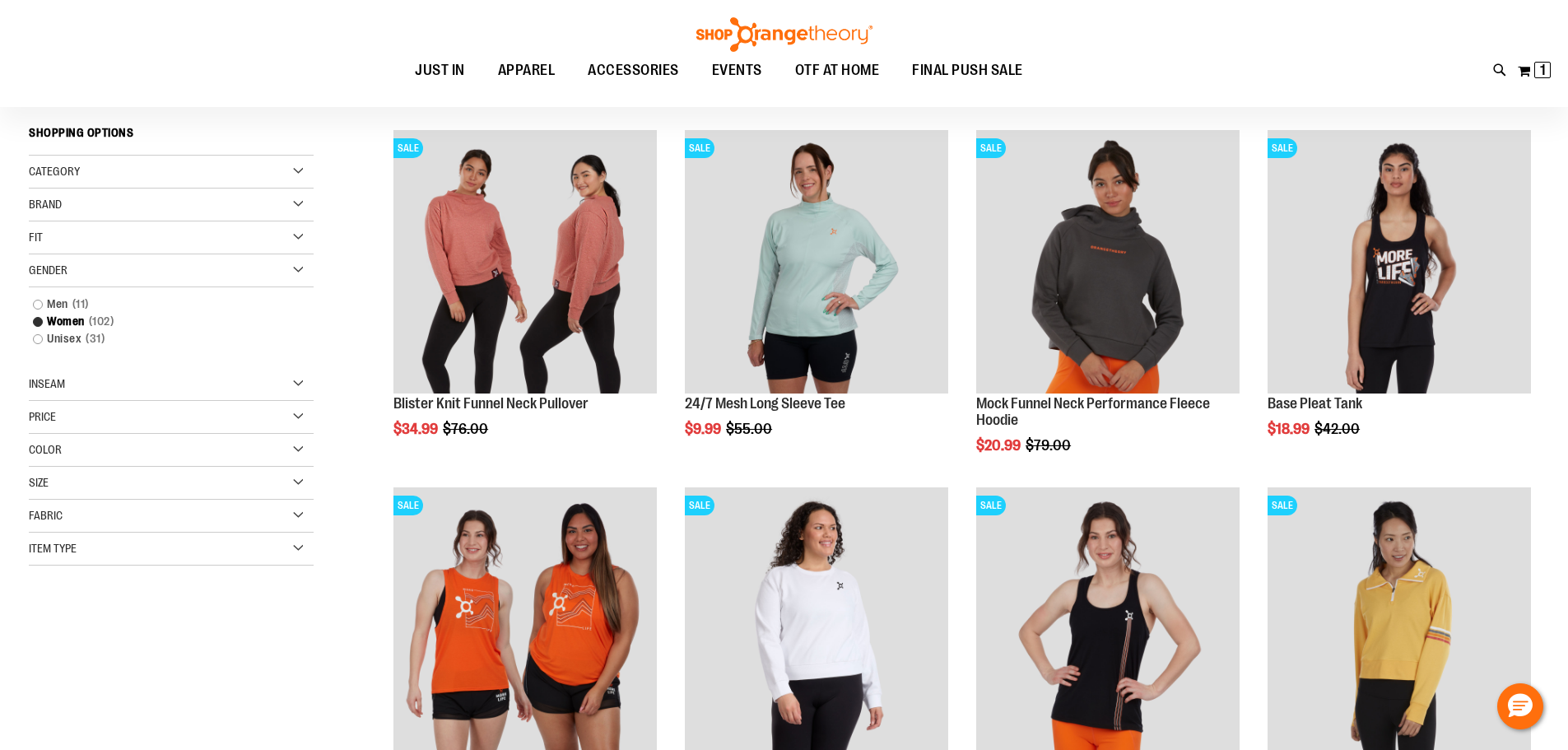
click at [302, 482] on div "Size" at bounding box center [171, 483] width 284 height 33
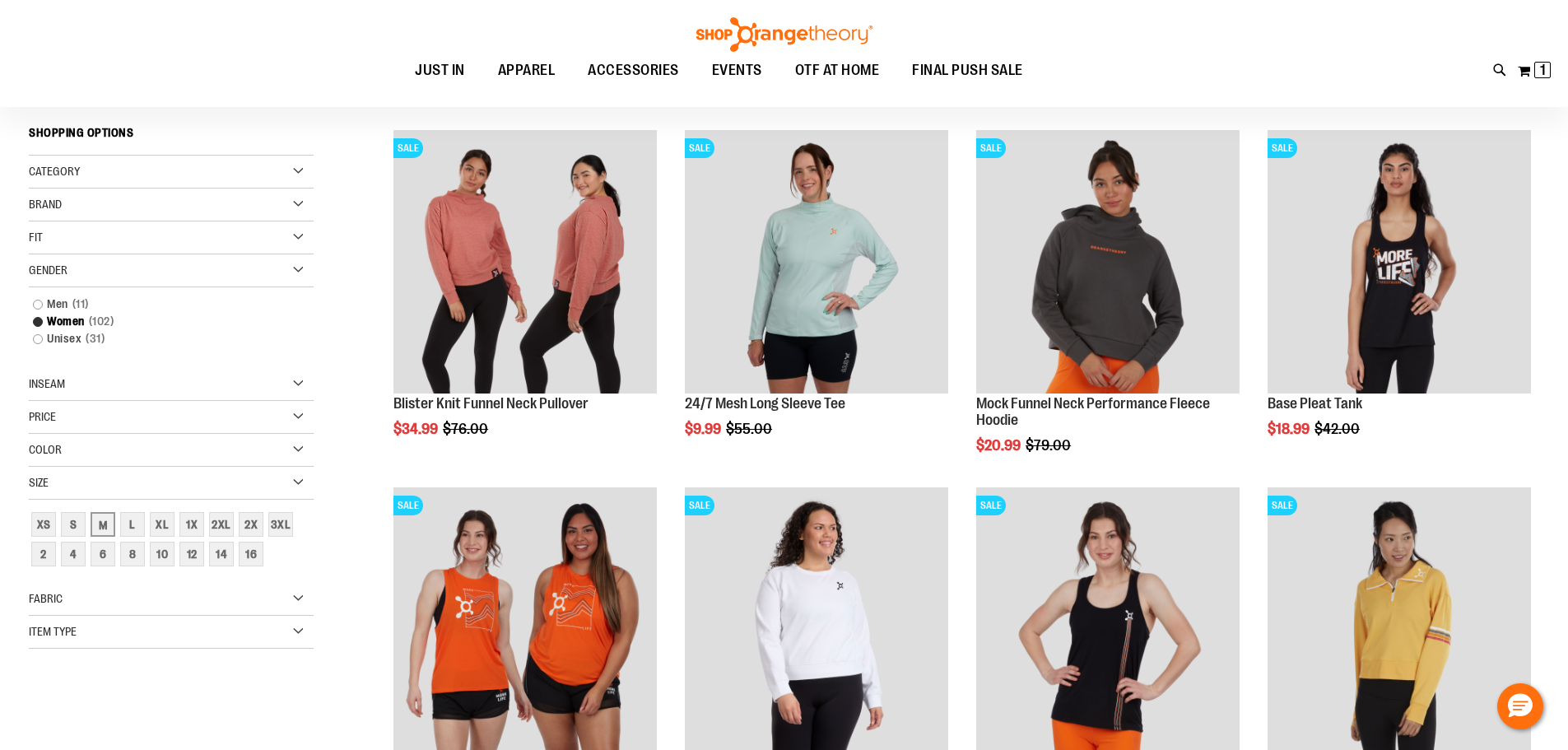
click at [302, 482] on div "Size" at bounding box center [171, 483] width 284 height 33
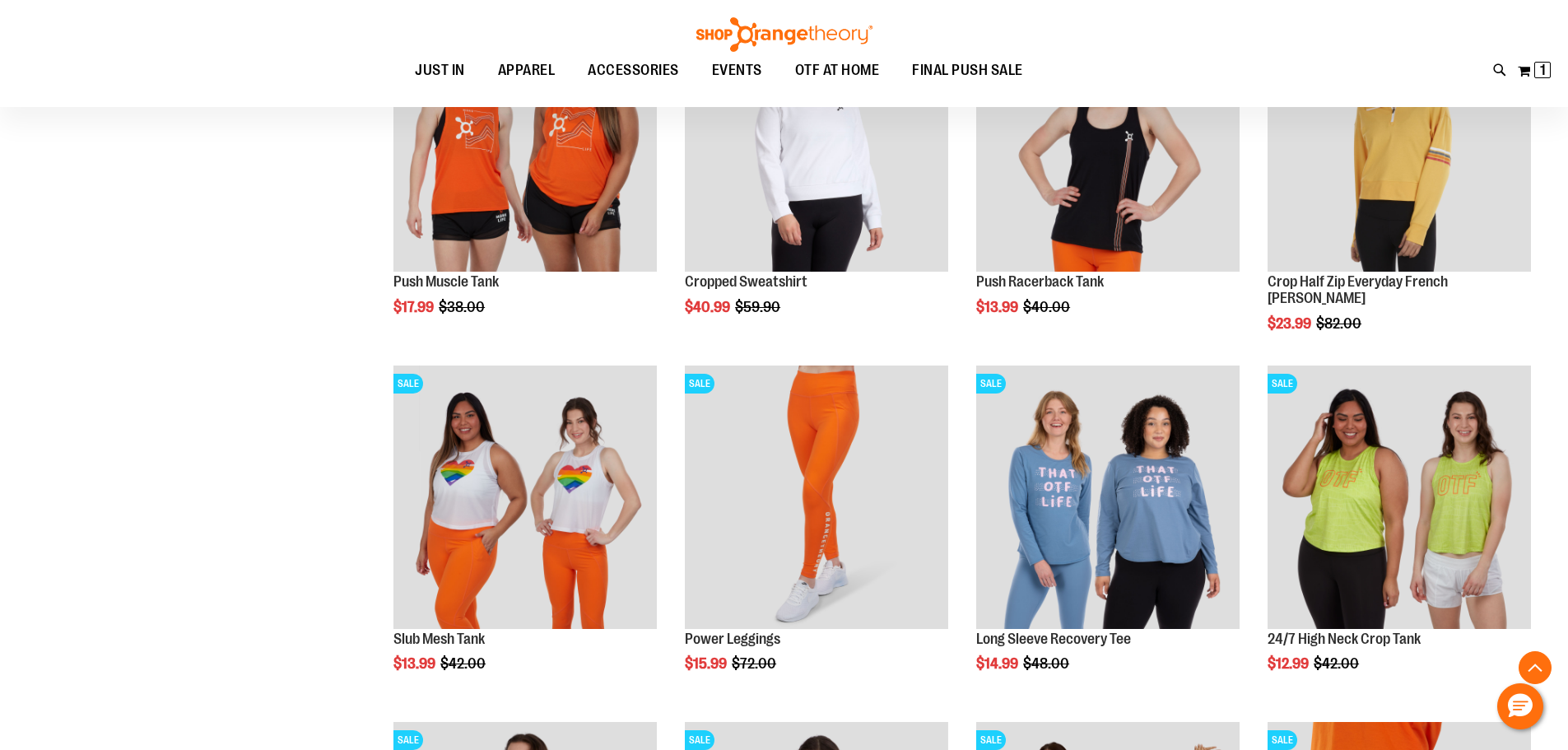
scroll to position [741, 0]
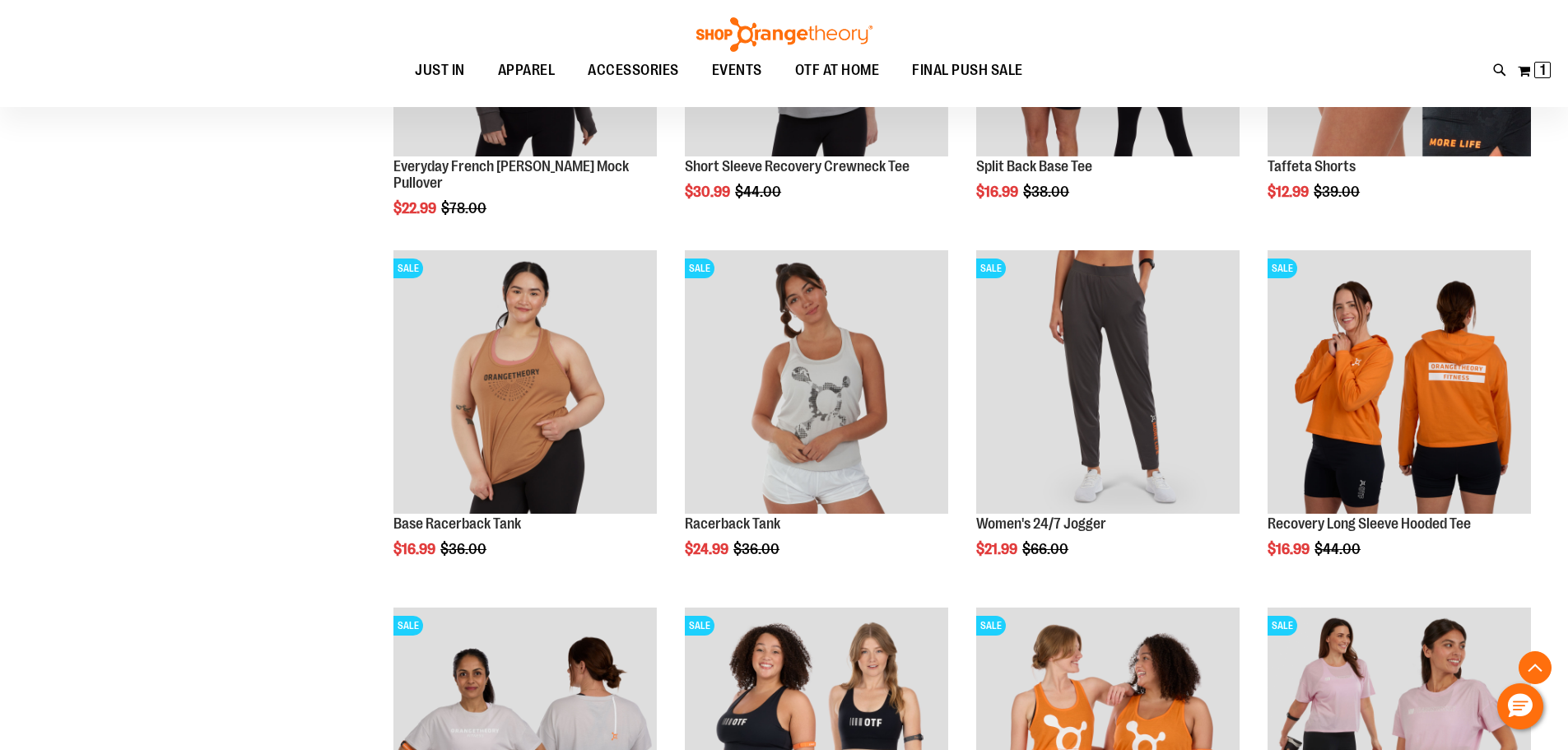
scroll to position [1564, 0]
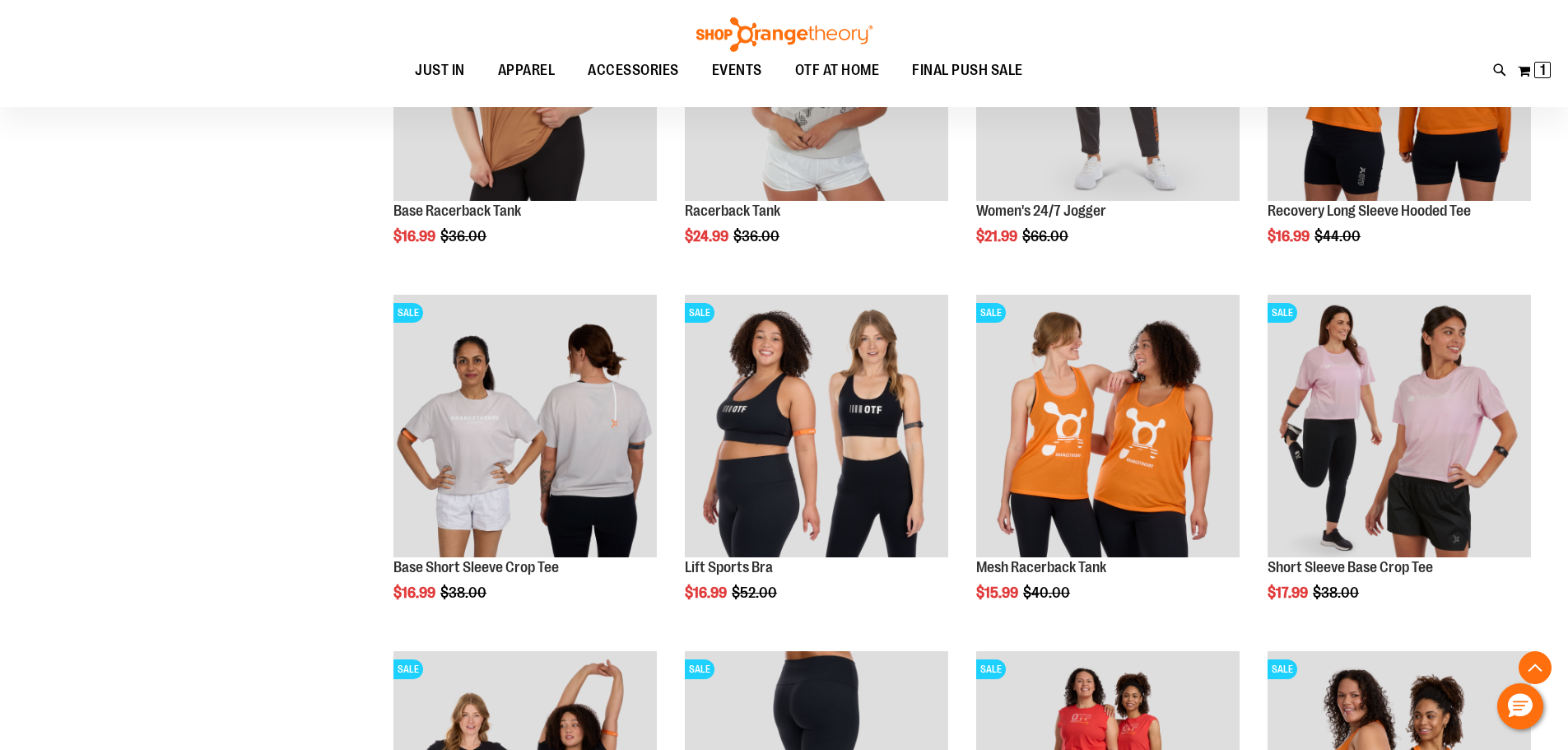
scroll to position [1811, 0]
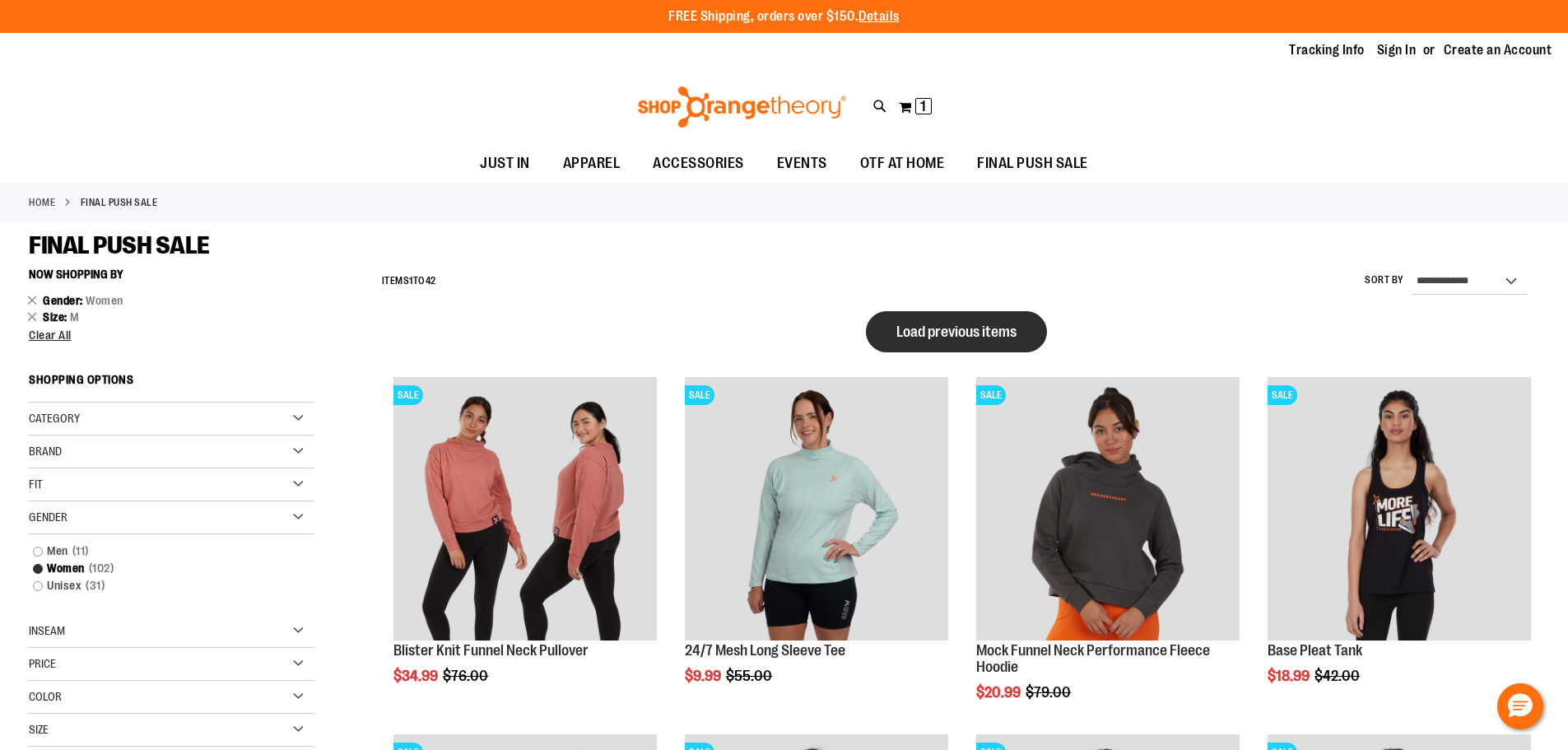
click at [897, 331] on span "Load previous items" at bounding box center [957, 331] width 121 height 16
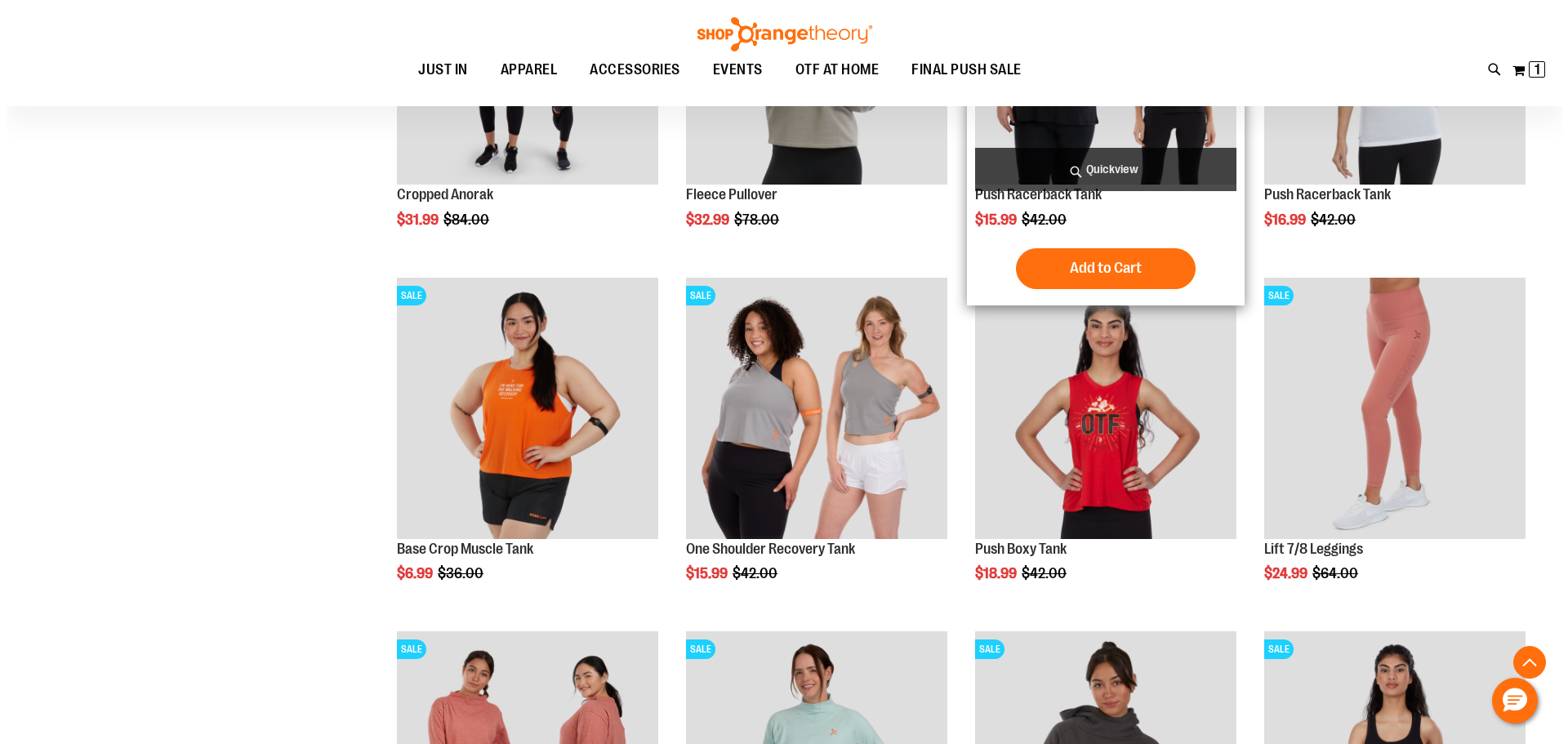
scroll to position [816, 0]
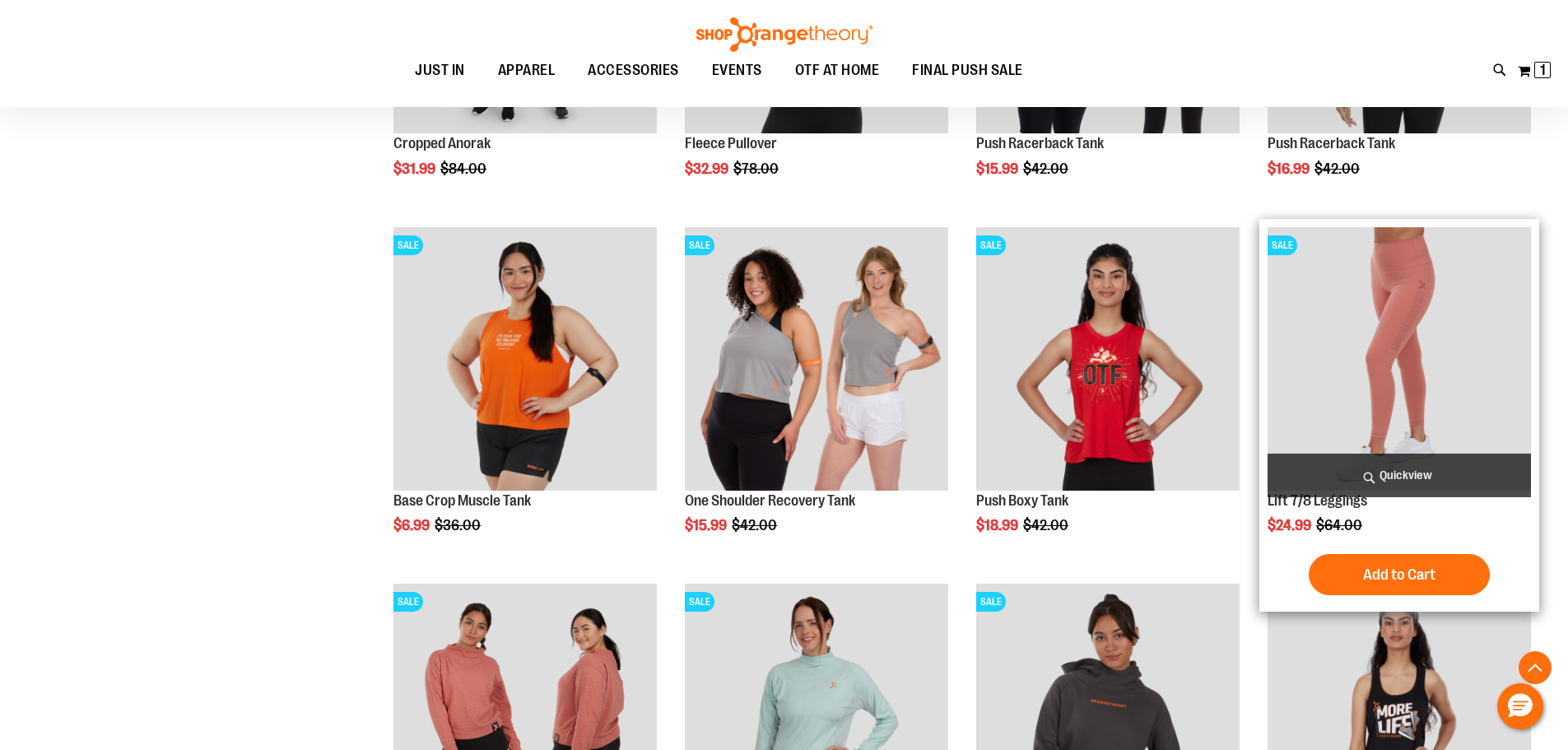
click at [1395, 464] on span "Quickview" at bounding box center [1399, 475] width 263 height 43
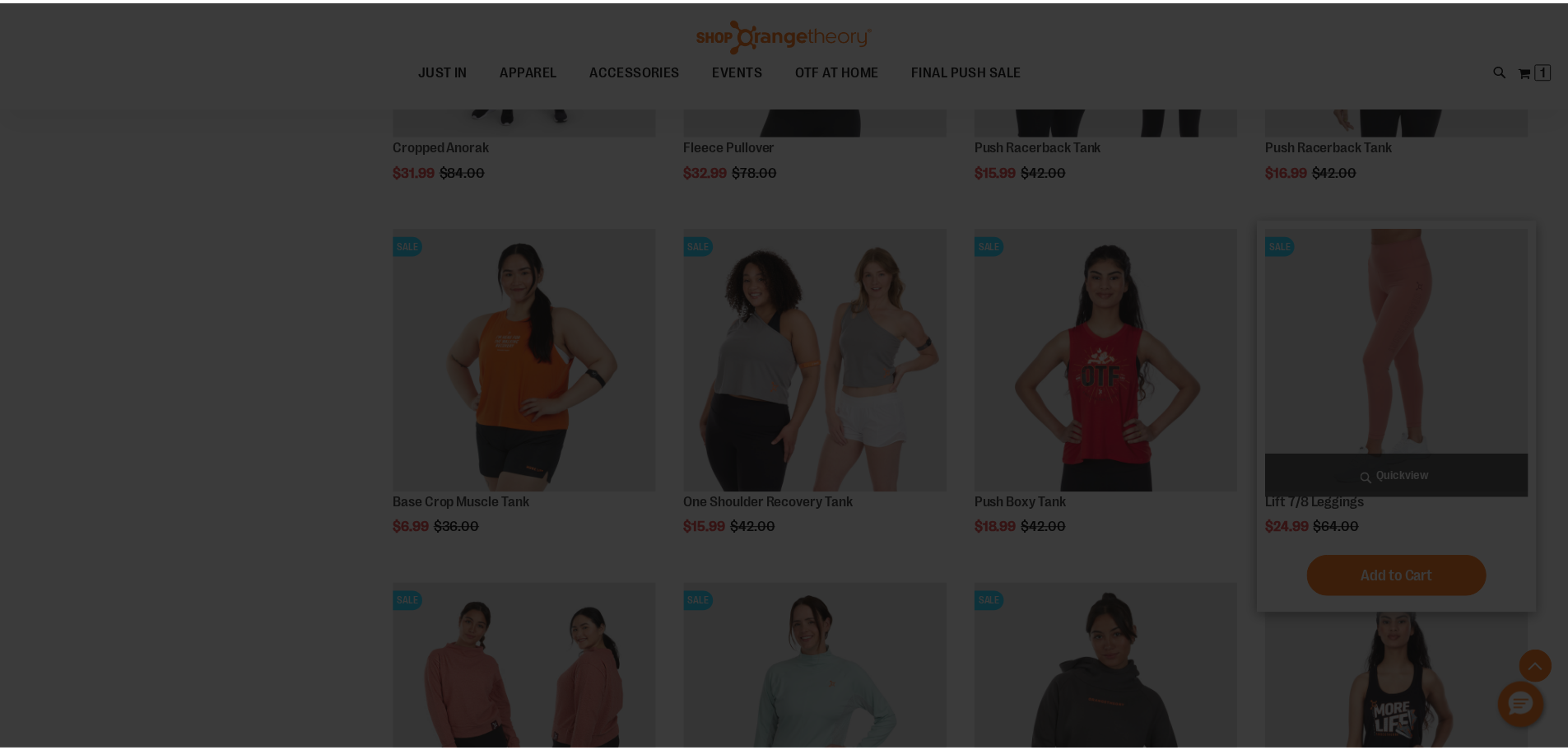
scroll to position [0, 0]
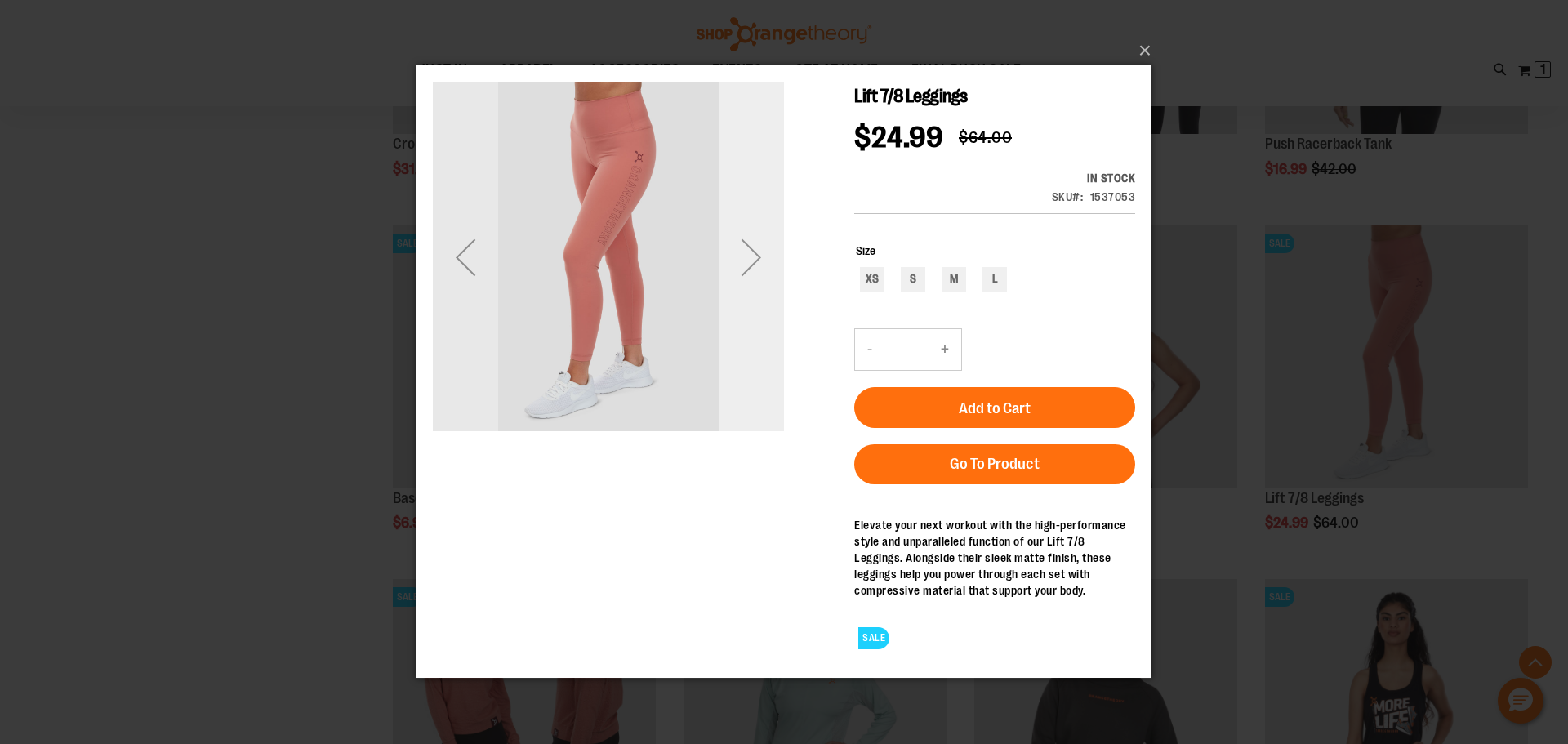
click at [753, 256] on div "Next" at bounding box center [751, 258] width 66 height 66
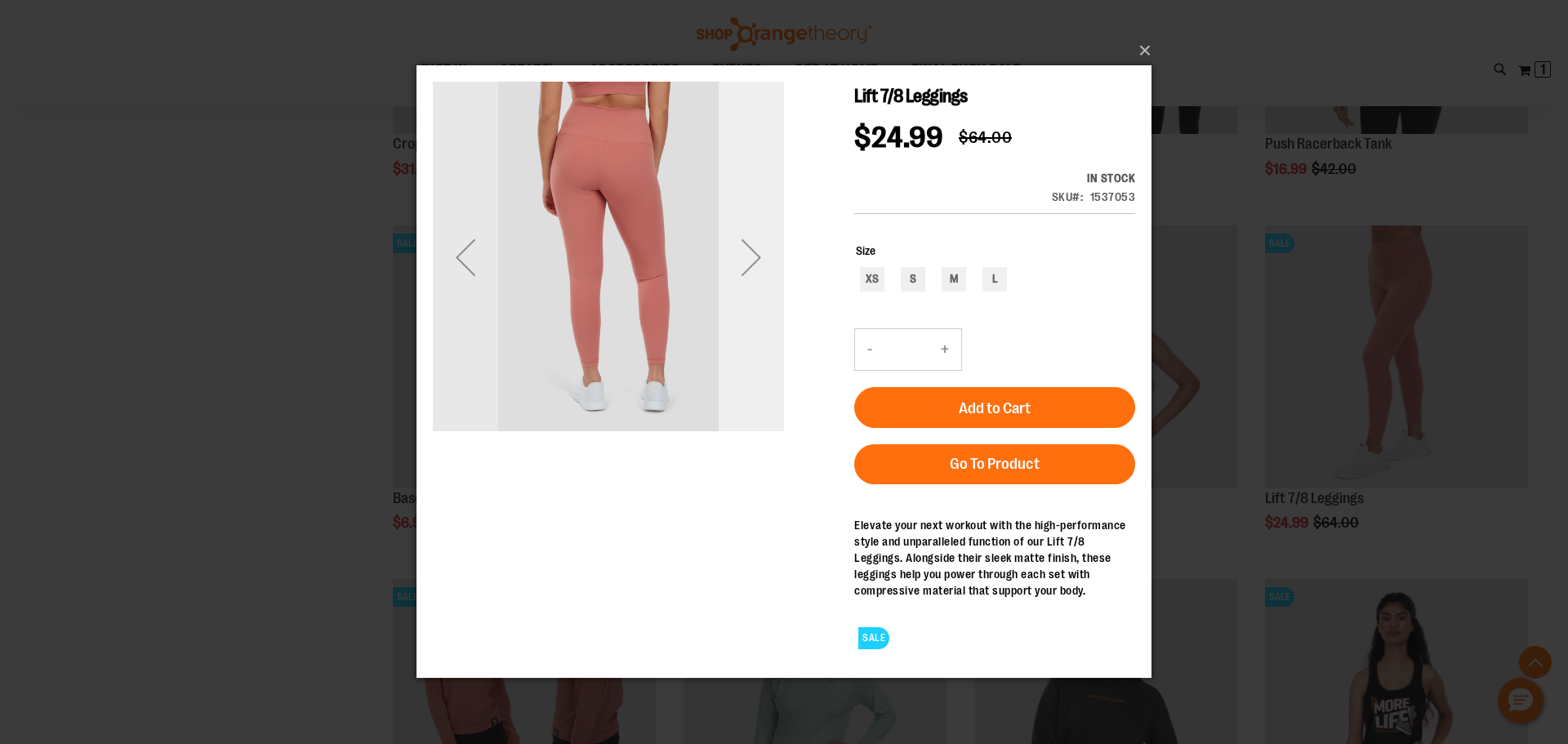
click at [753, 256] on div "Next" at bounding box center [751, 258] width 66 height 66
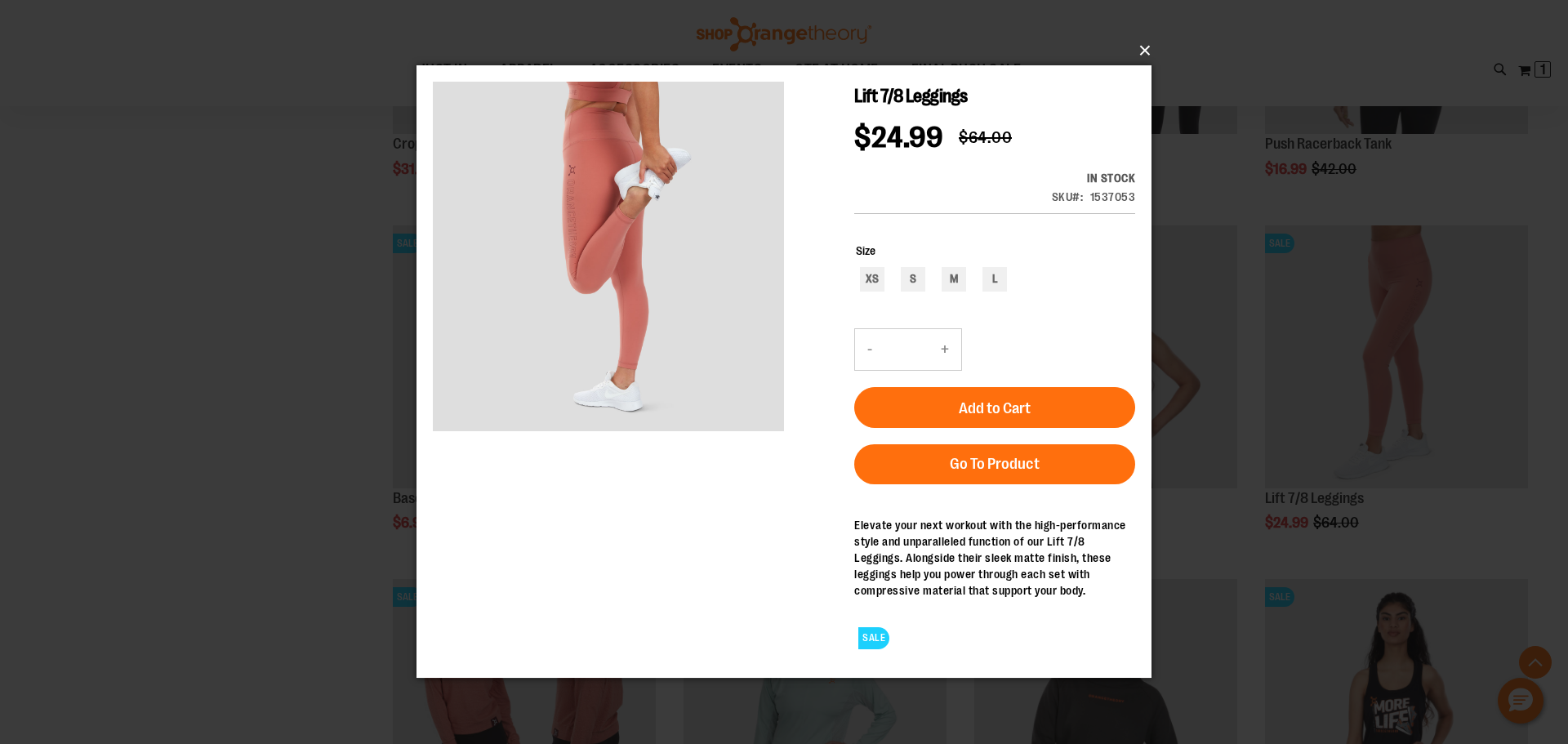
click at [1140, 46] on button "×" at bounding box center [788, 51] width 735 height 36
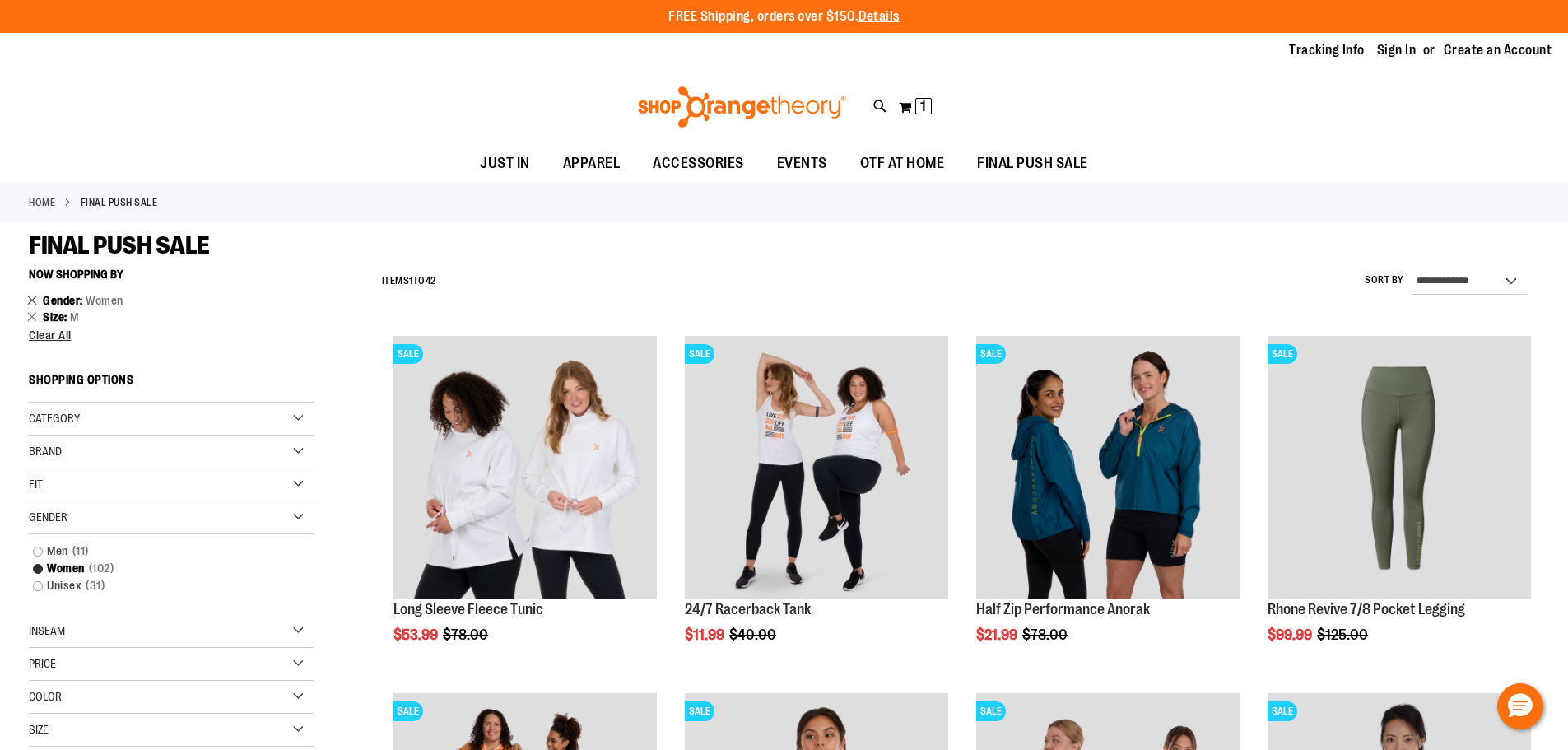
click at [30, 301] on link "Remove This Item" at bounding box center [32, 299] width 11 height 16
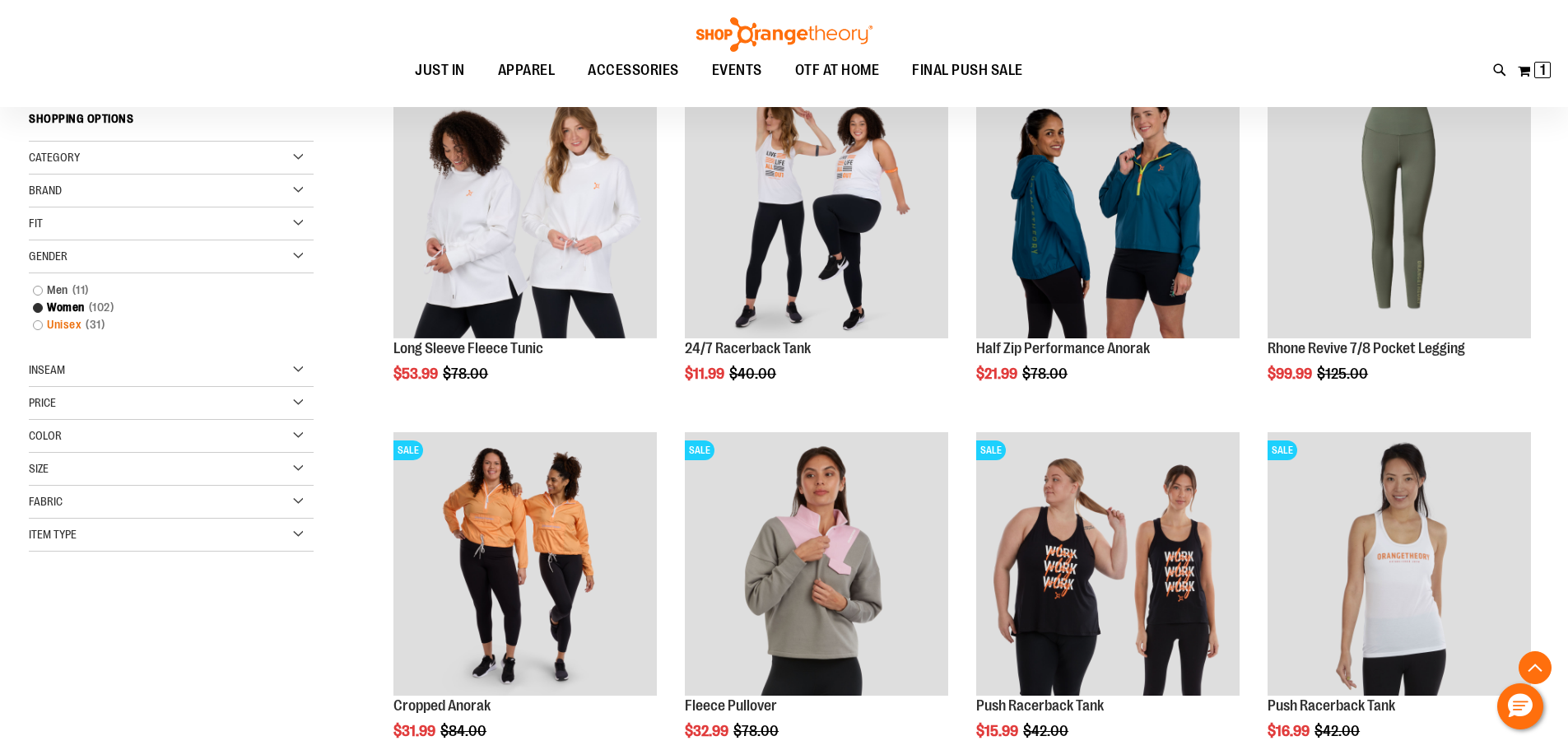
click at [59, 324] on link "Unisex 31 items" at bounding box center [161, 324] width 273 height 17
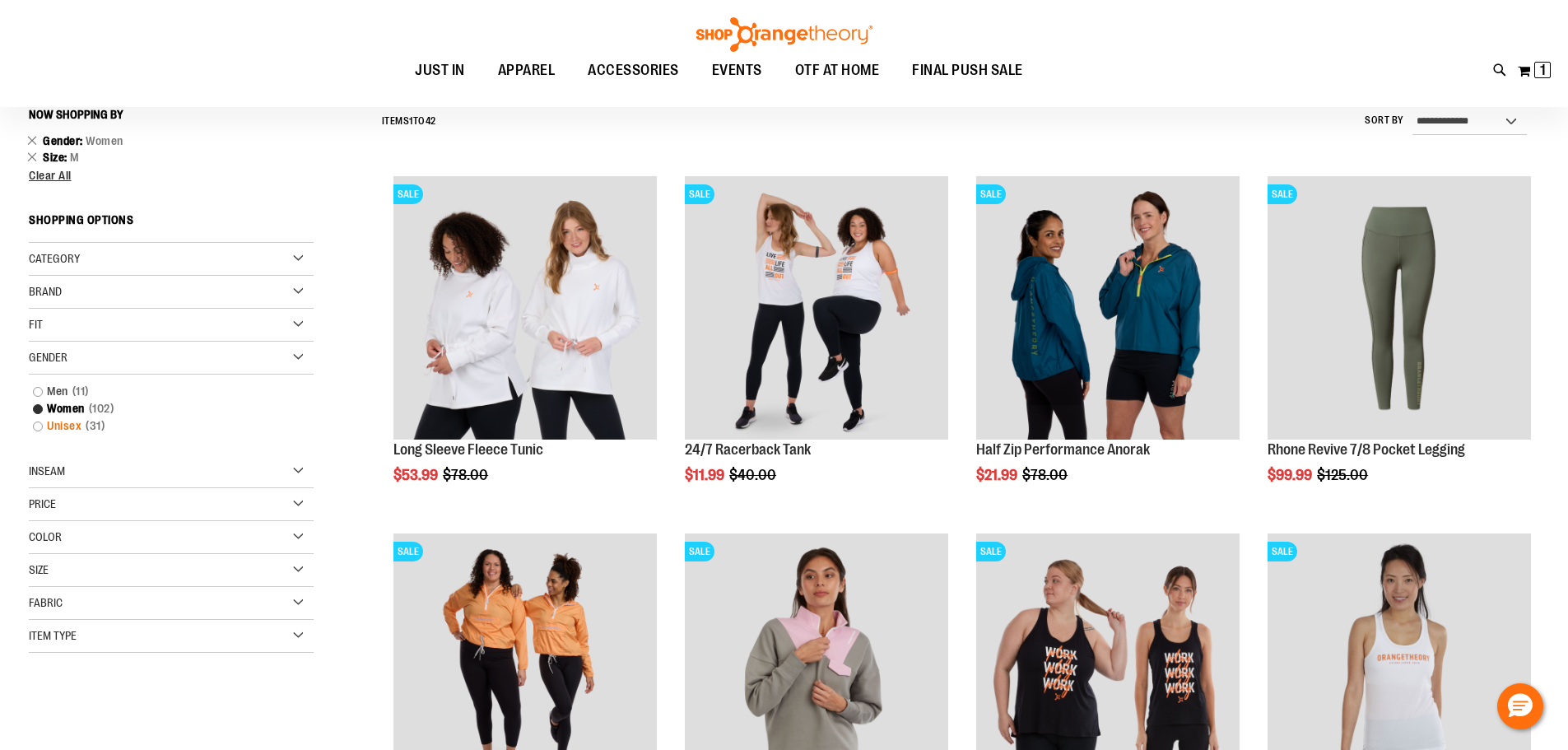
scroll to position [153, 0]
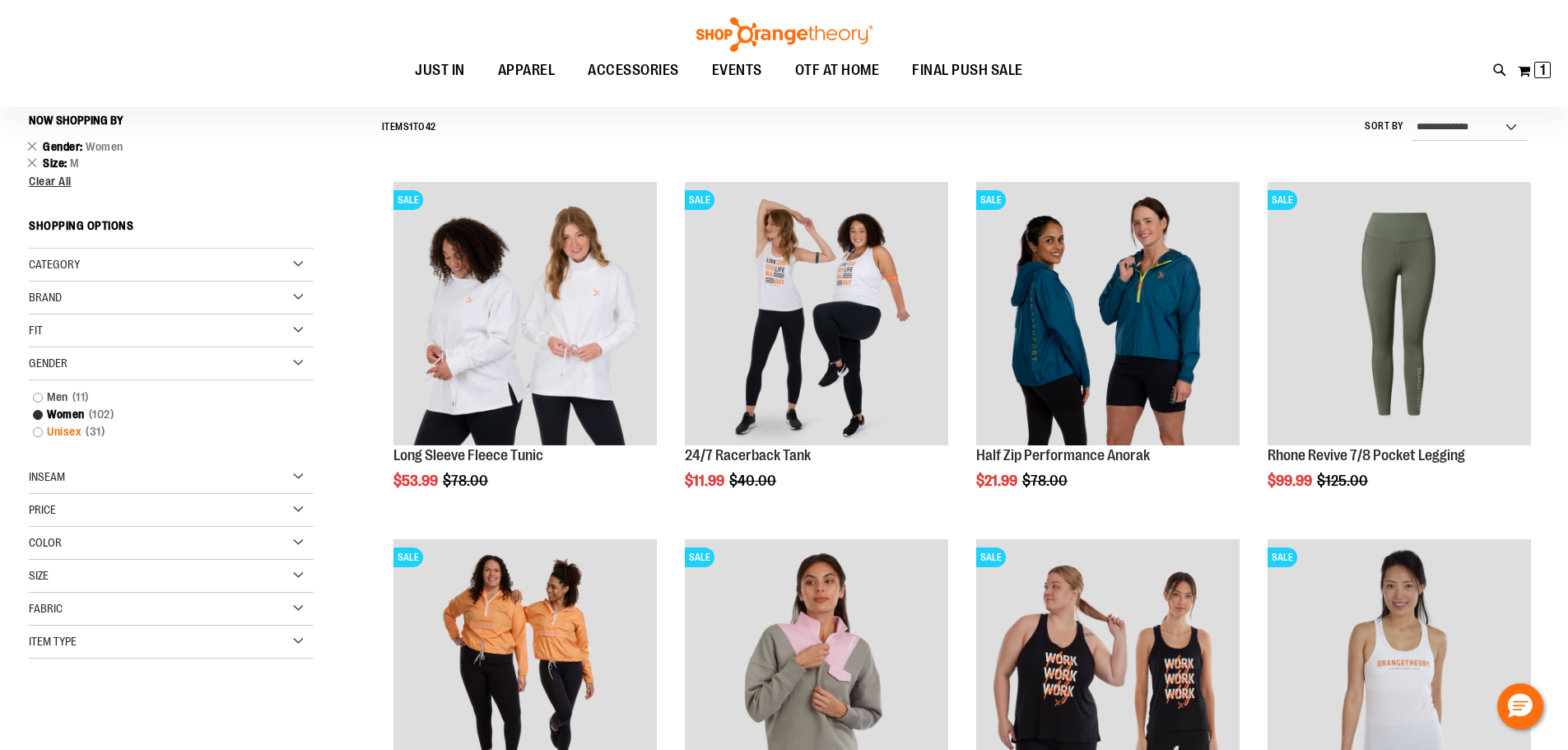
click at [40, 437] on link "Unisex 31 items" at bounding box center [161, 431] width 273 height 17
click at [59, 431] on link "Unisex 31 items" at bounding box center [161, 431] width 273 height 17
click at [86, 398] on span "11 items" at bounding box center [80, 398] width 25 height 17
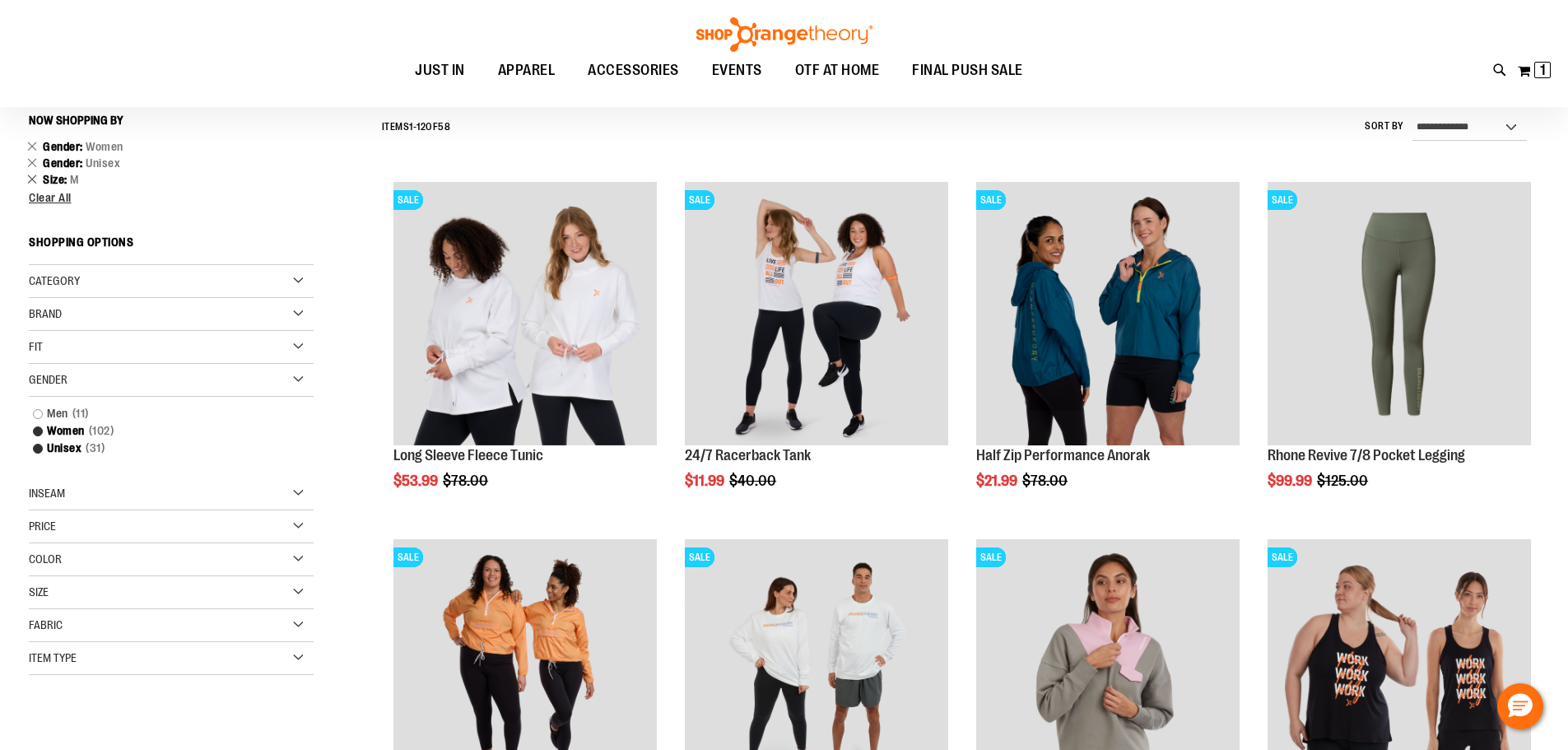
click at [34, 176] on link "Remove This Item" at bounding box center [32, 178] width 11 height 16
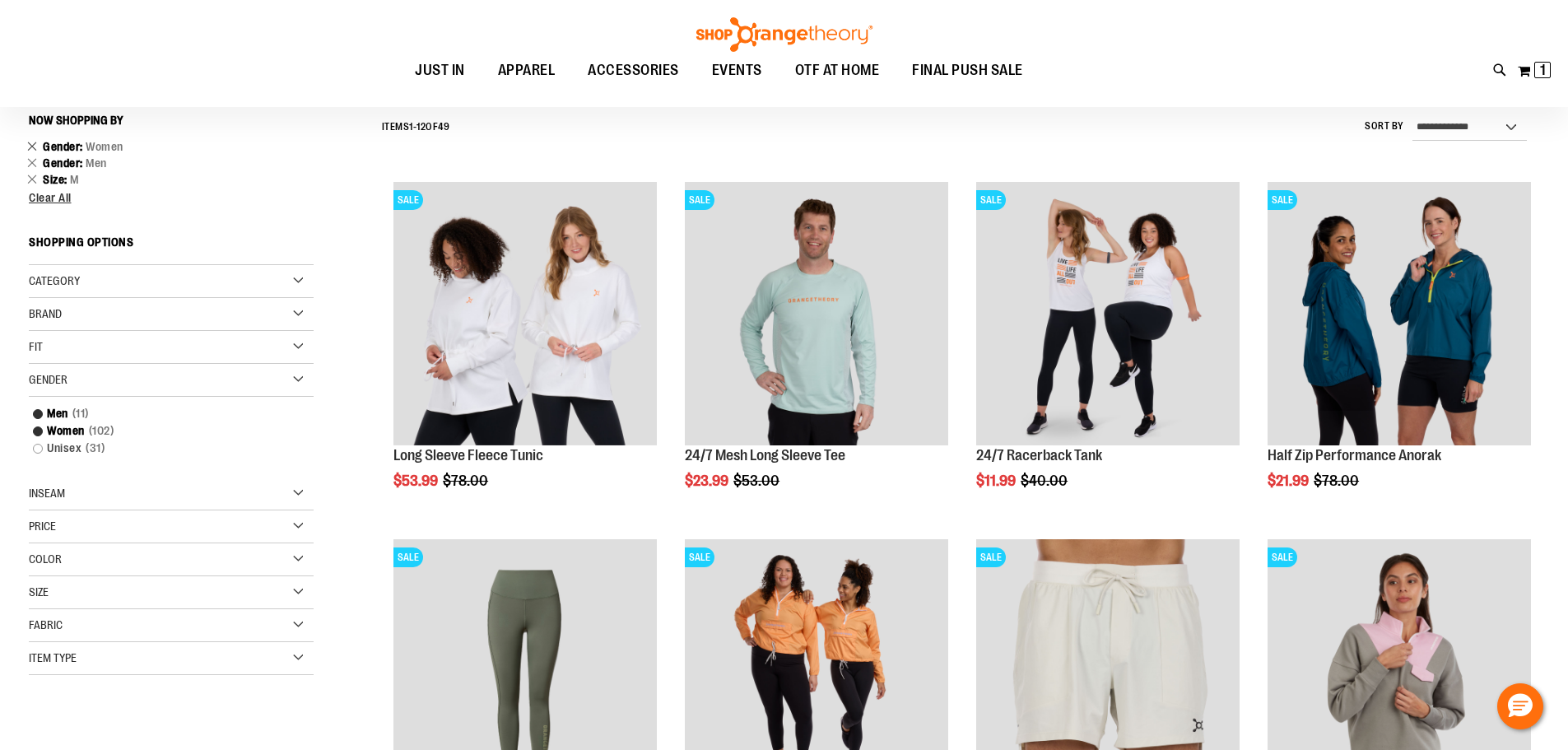
click at [31, 147] on link "Remove This Item" at bounding box center [32, 145] width 11 height 16
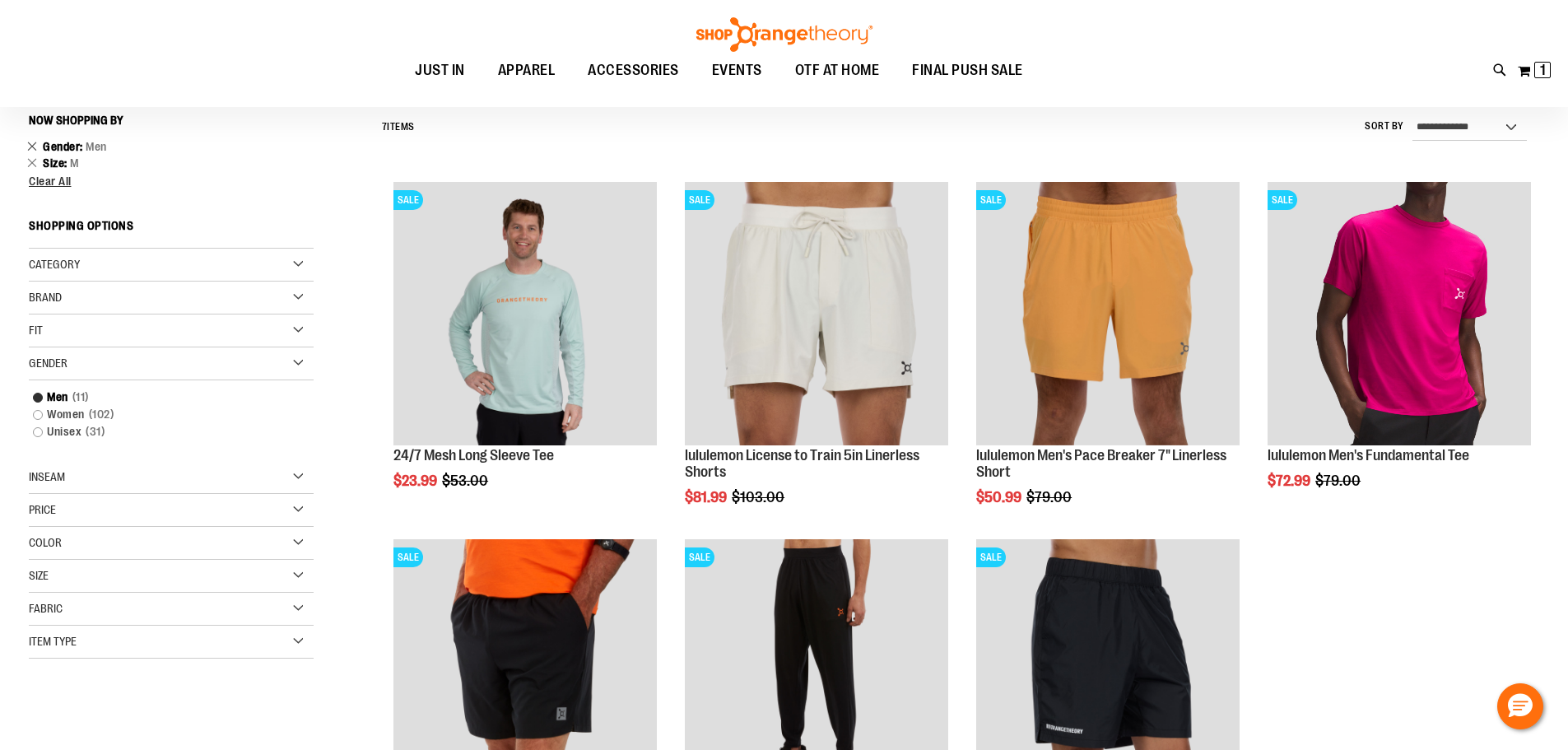
click at [30, 149] on link "Remove This Item" at bounding box center [32, 145] width 11 height 16
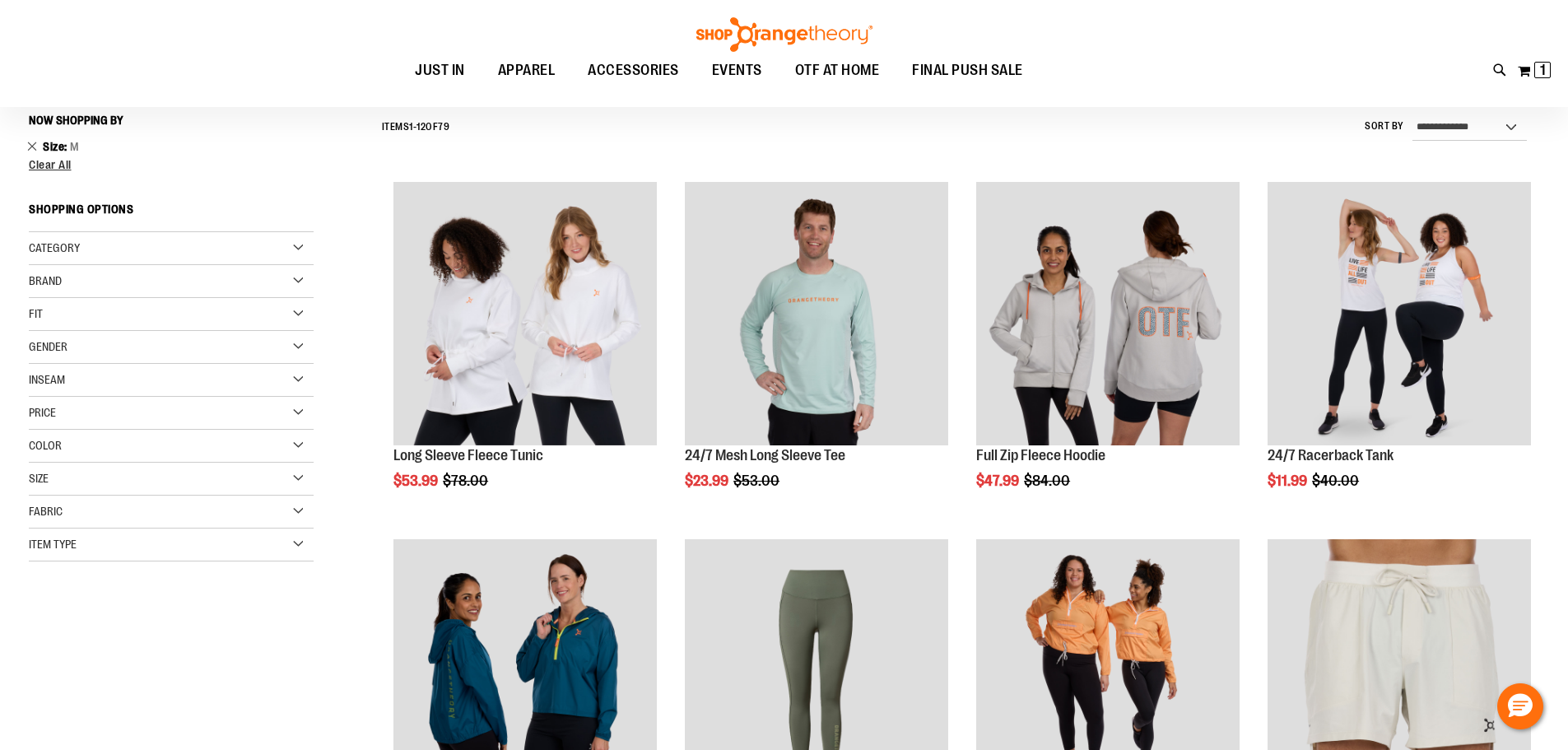
click at [30, 149] on link "Remove This Item" at bounding box center [32, 145] width 11 height 16
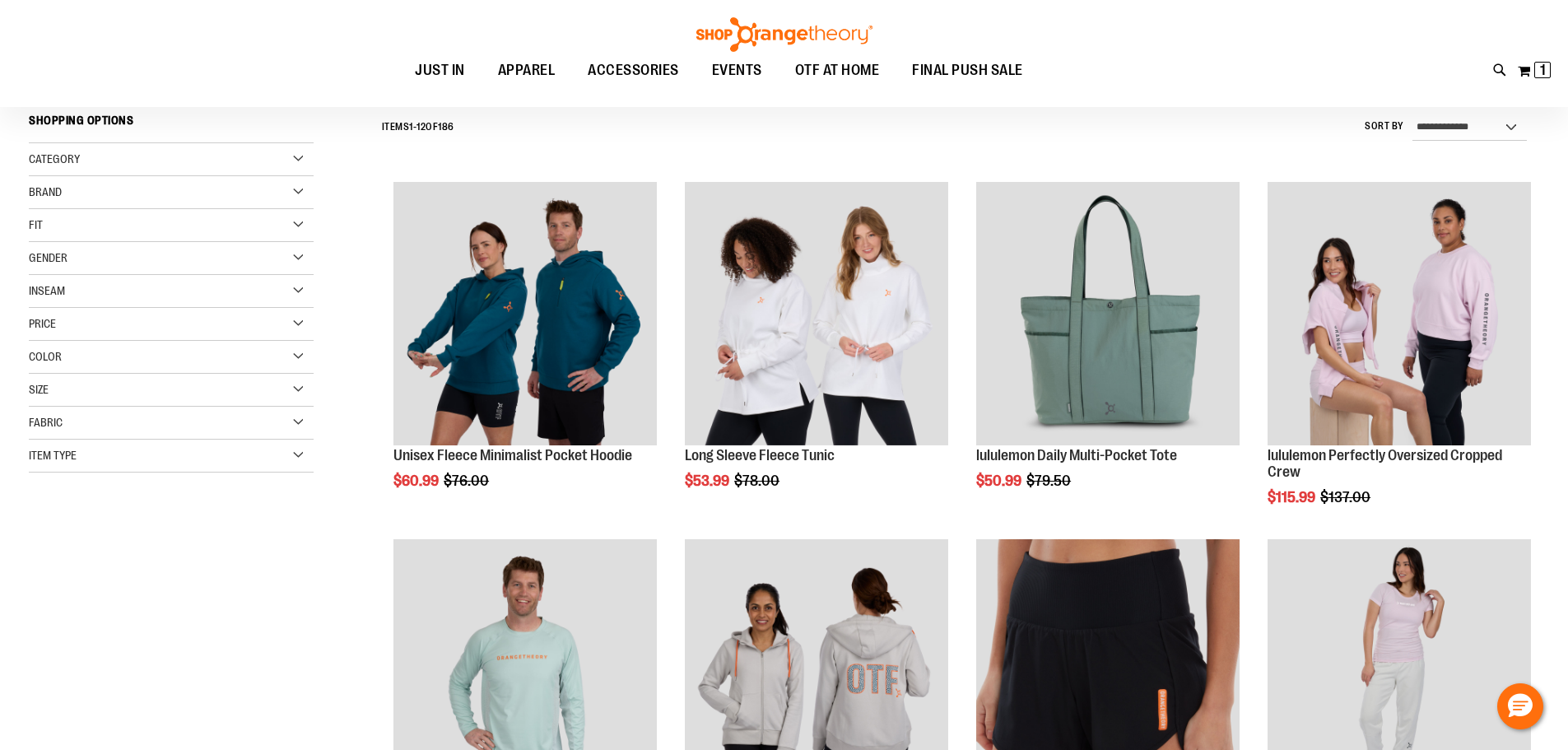
click at [76, 248] on div "Gender" at bounding box center [171, 258] width 284 height 33
click at [65, 325] on link "Unisex 31 items" at bounding box center [161, 326] width 273 height 17
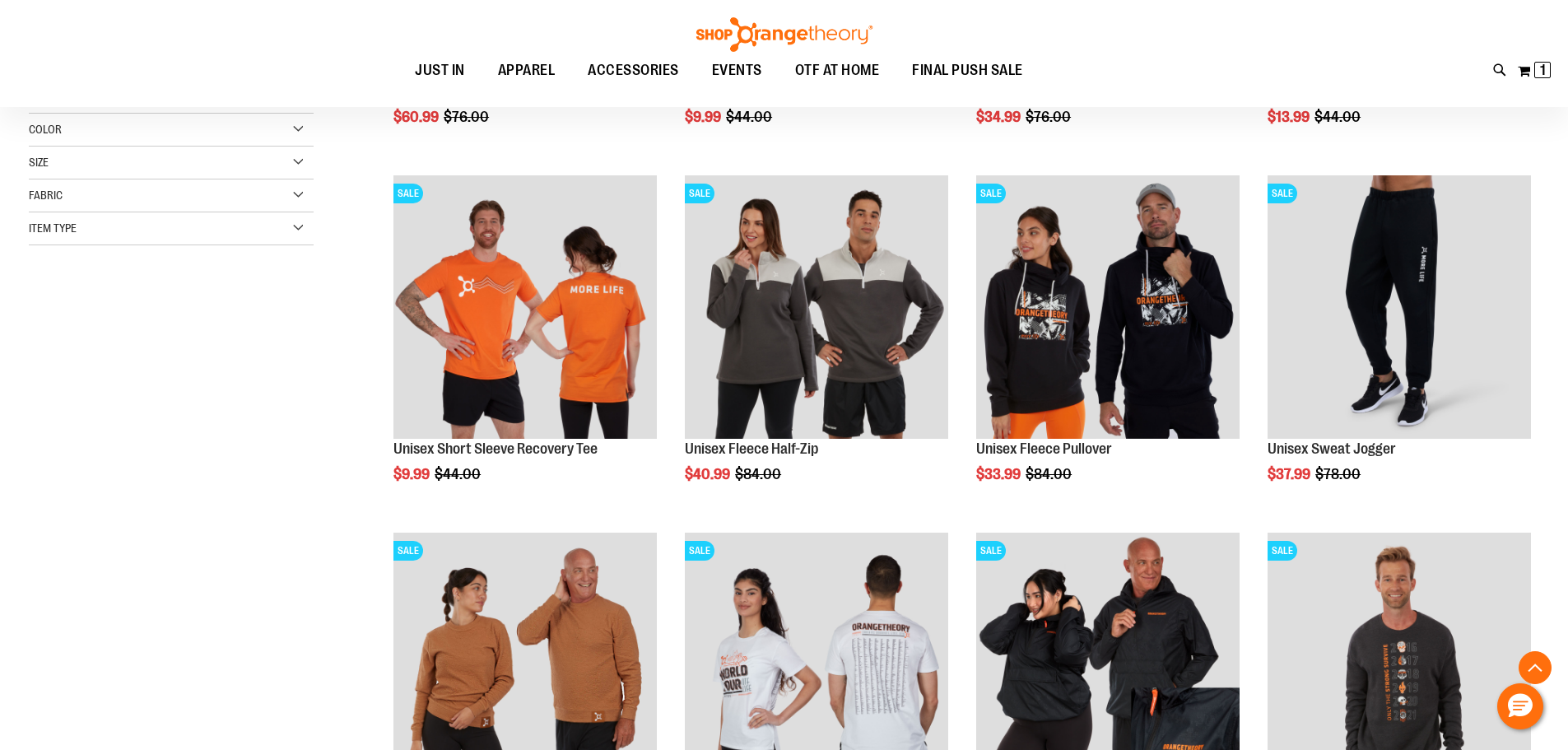
scroll to position [647, 0]
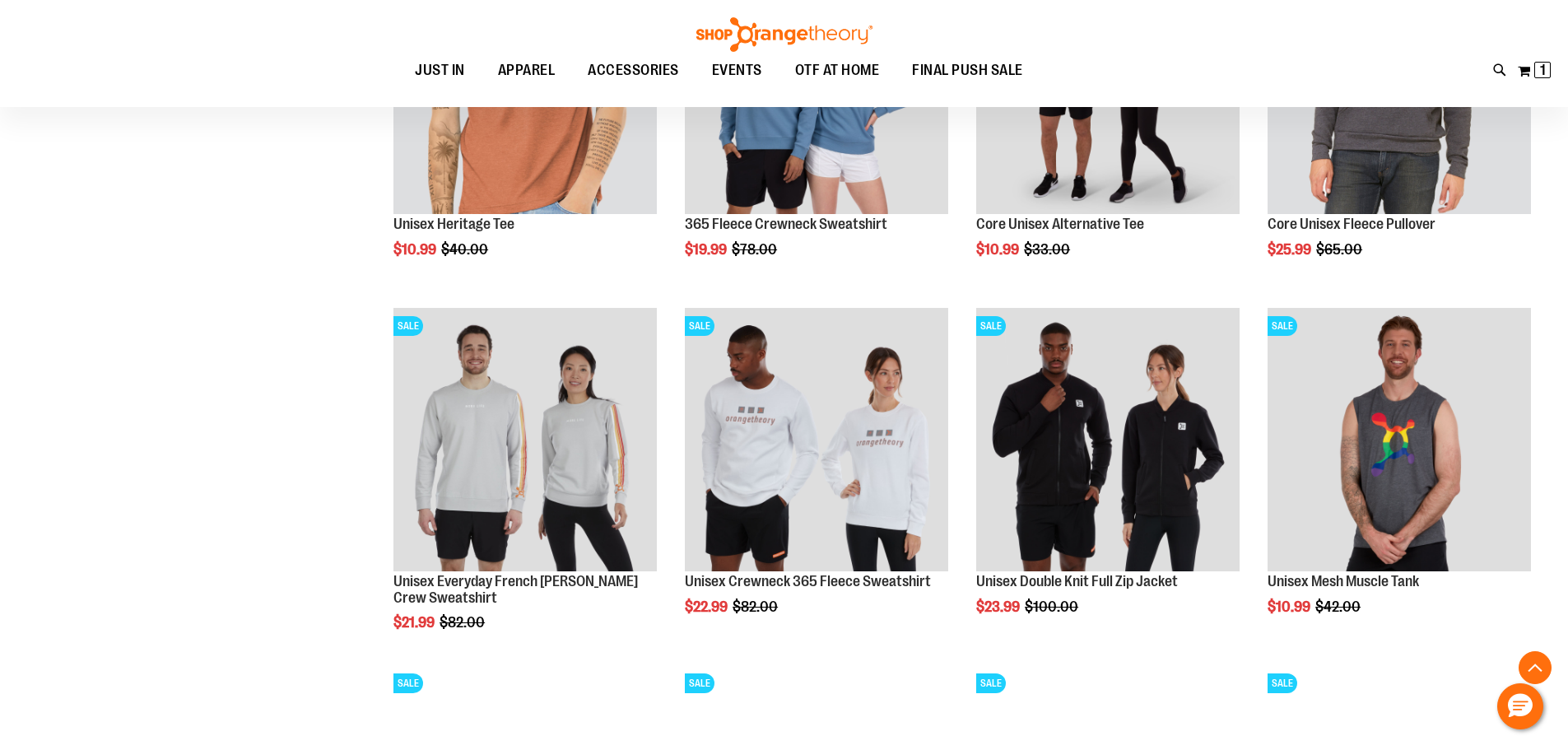
scroll to position [1492, 0]
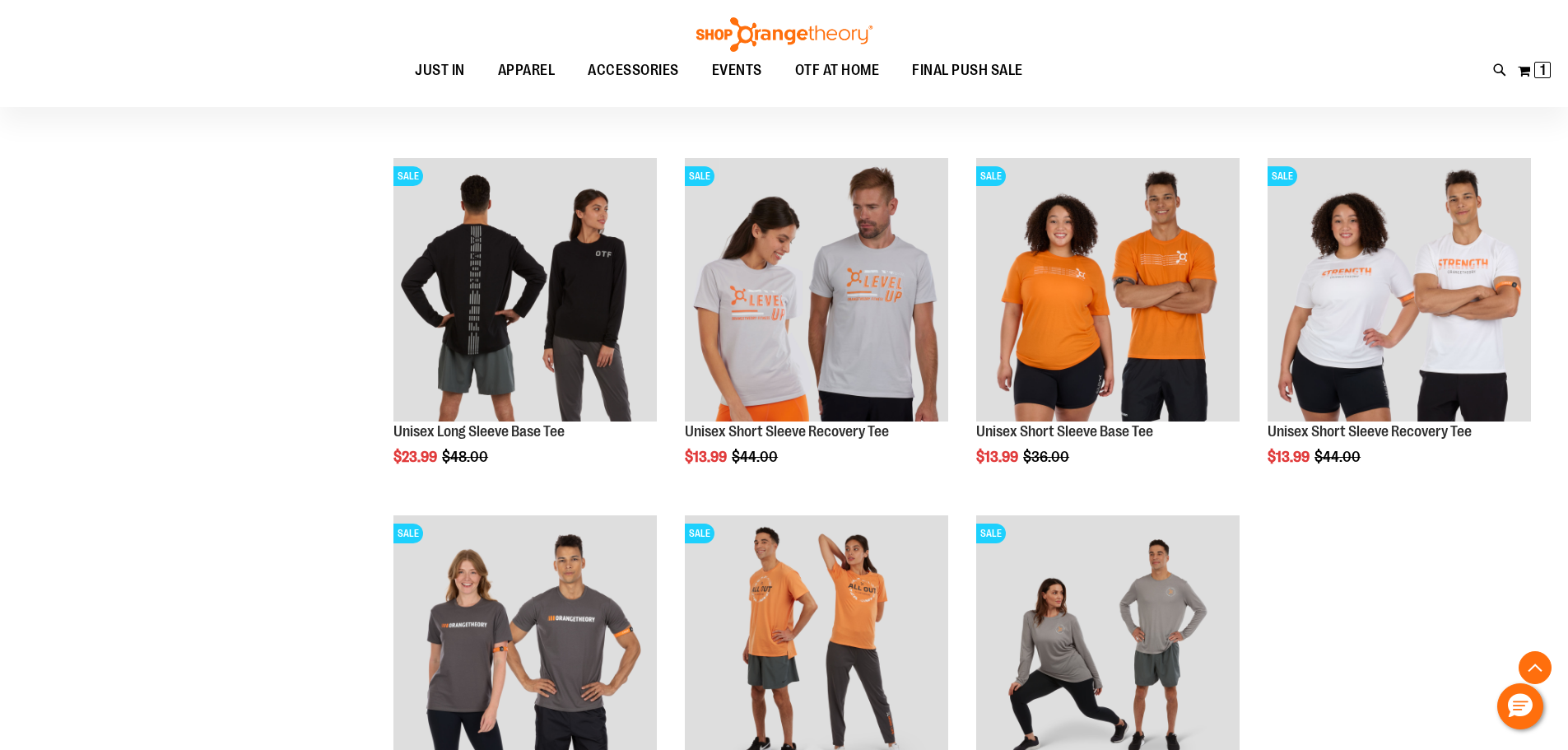
scroll to position [2644, 0]
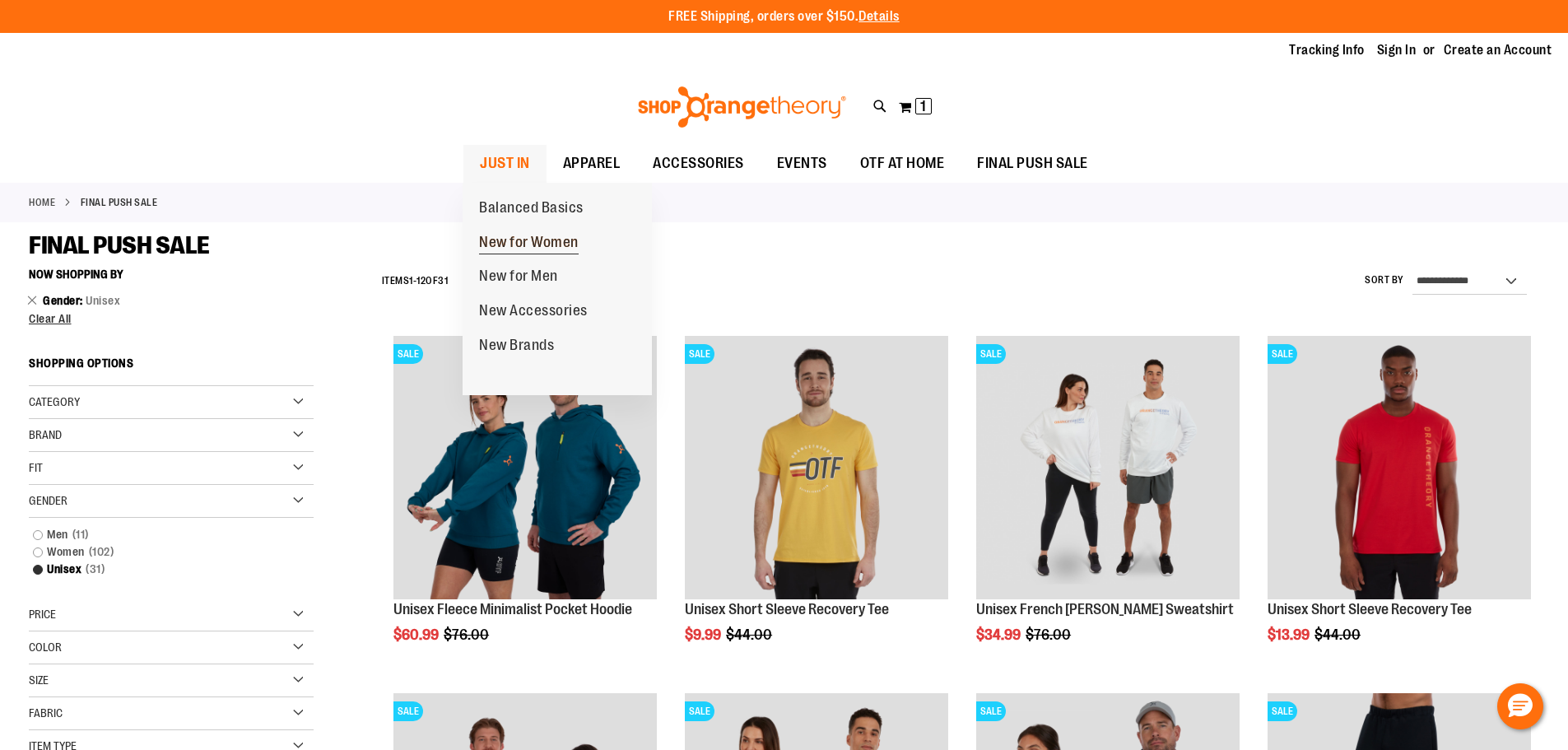
click at [500, 243] on span "New for Women" at bounding box center [528, 244] width 99 height 20
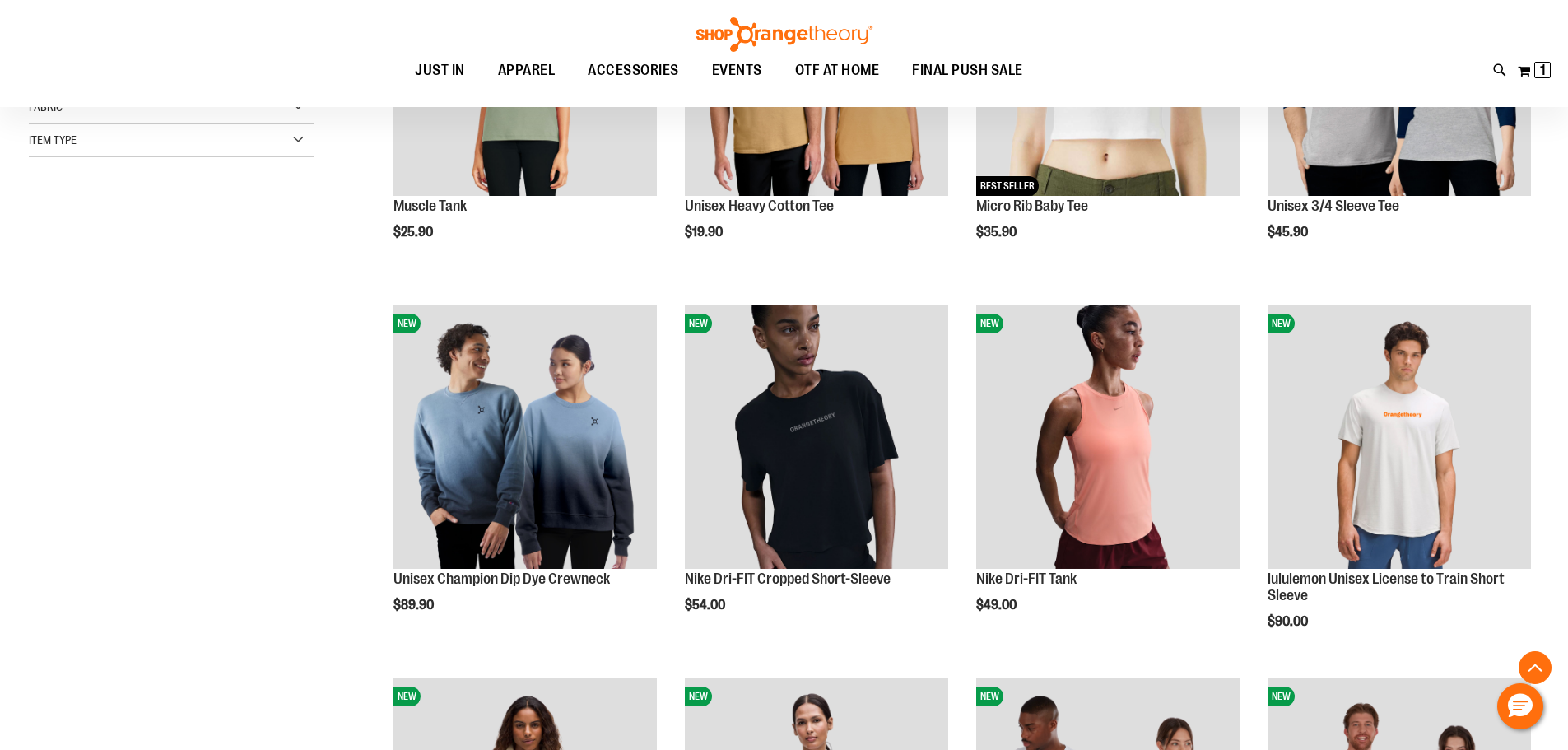
scroll to position [411, 0]
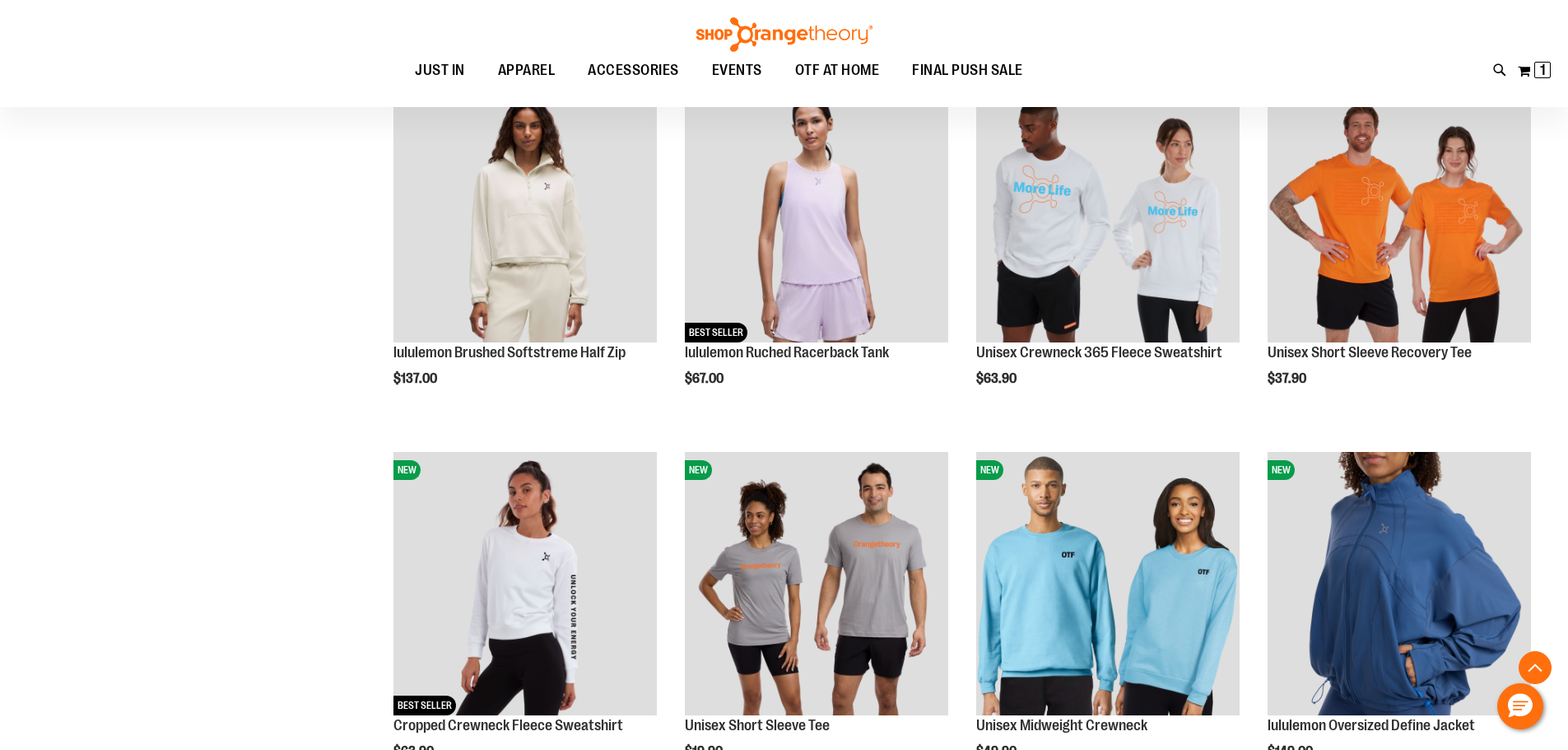
scroll to position [1481, 0]
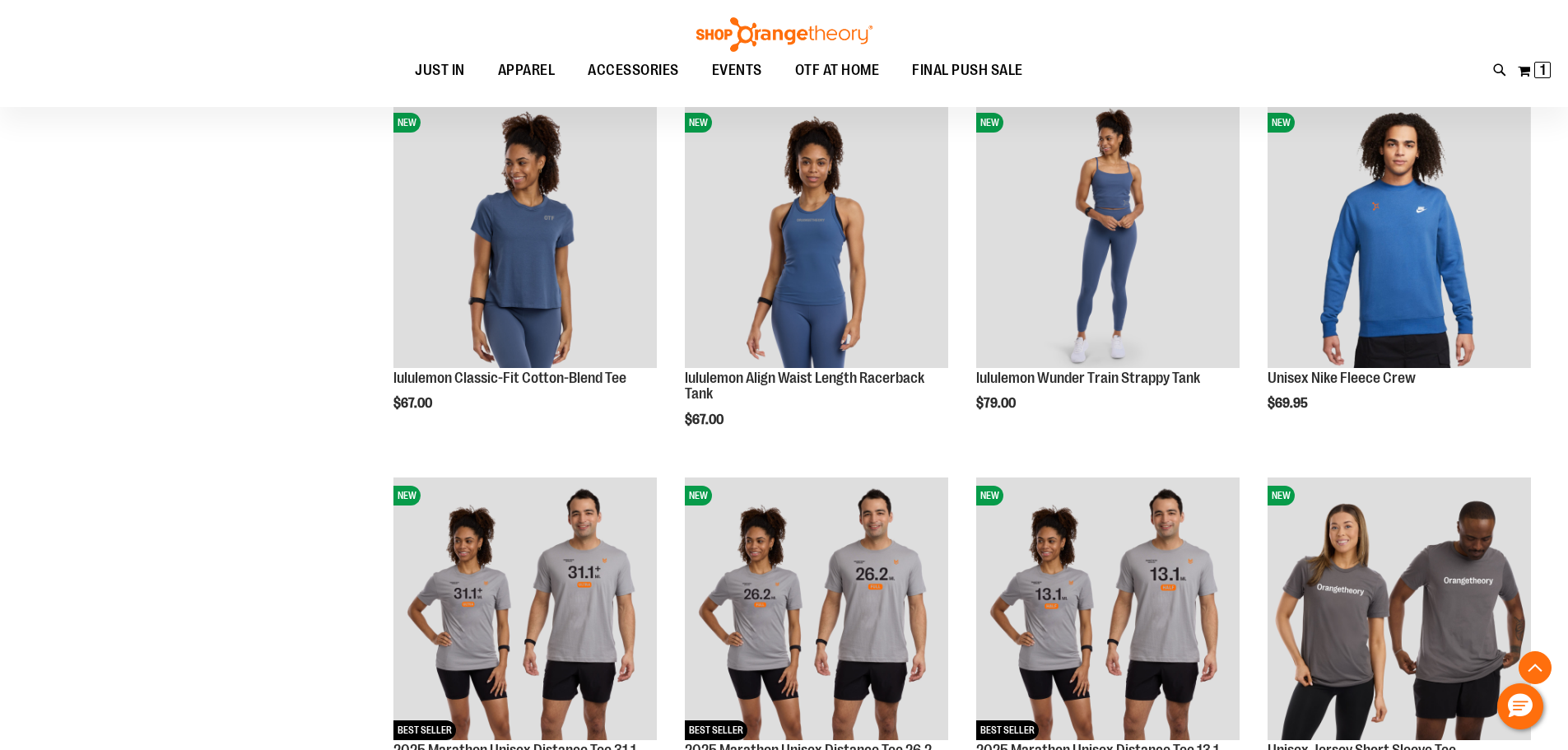
scroll to position [1728, 0]
